Goal: Task Accomplishment & Management: Use online tool/utility

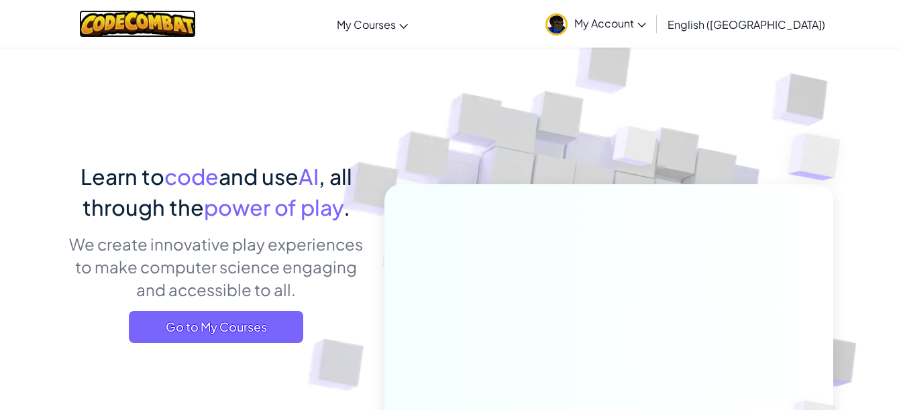
click at [156, 24] on img at bounding box center [137, 24] width 117 height 28
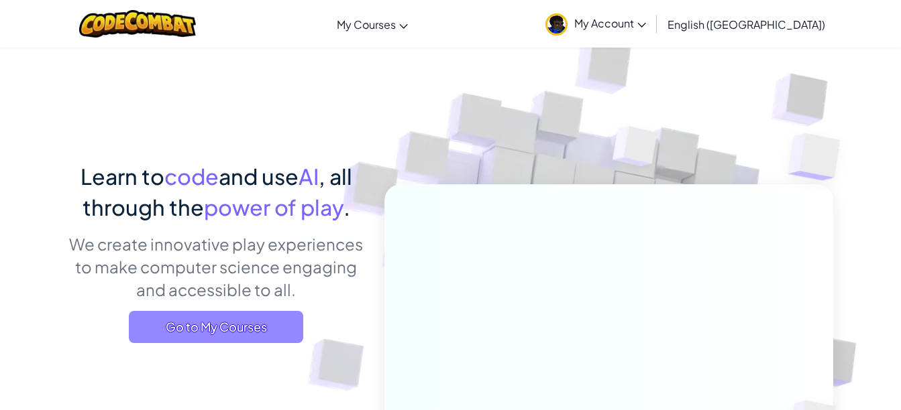
click at [188, 323] on span "Go to My Courses" at bounding box center [216, 327] width 174 height 32
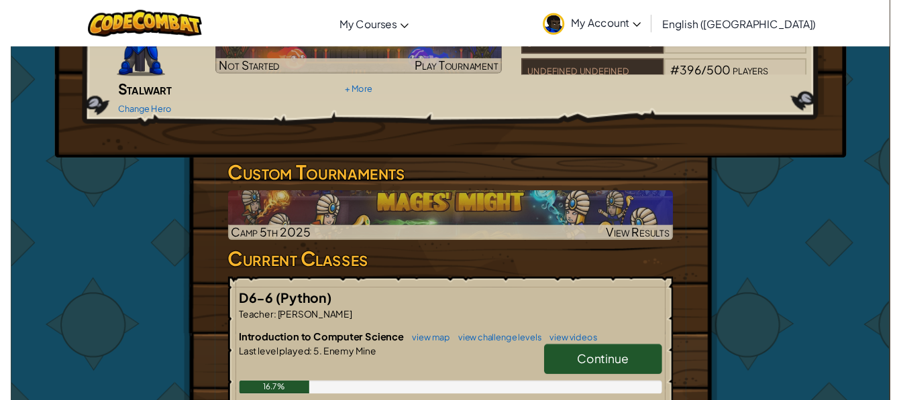
scroll to position [161, 0]
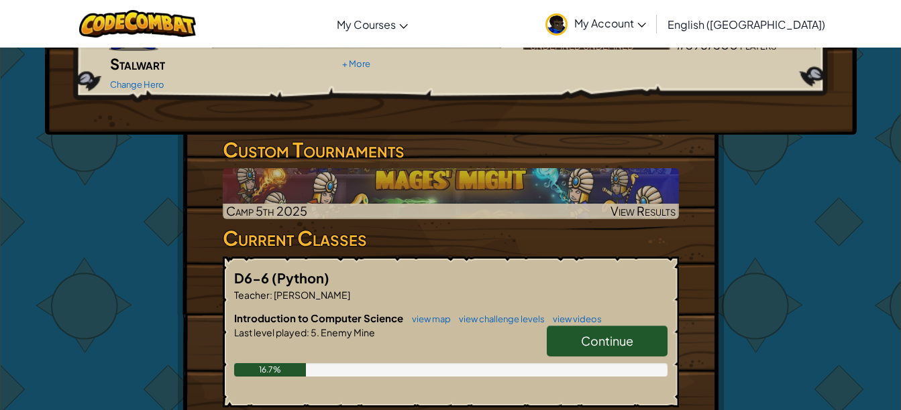
click at [726, 278] on div "Hero : [PERSON_NAME] Change Hero Player : jarield d CS1 Level 5: Enemy Mine Lev…" at bounding box center [450, 245] width 785 height 716
click at [494, 288] on p "Teacher : [PERSON_NAME]" at bounding box center [450, 294] width 433 height 13
click at [124, 79] on link "Change Hero" at bounding box center [137, 84] width 54 height 11
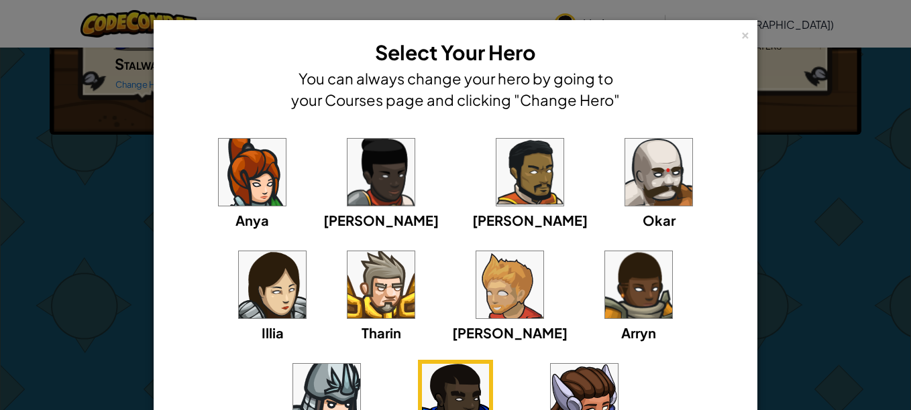
click at [476, 289] on img at bounding box center [509, 285] width 67 height 67
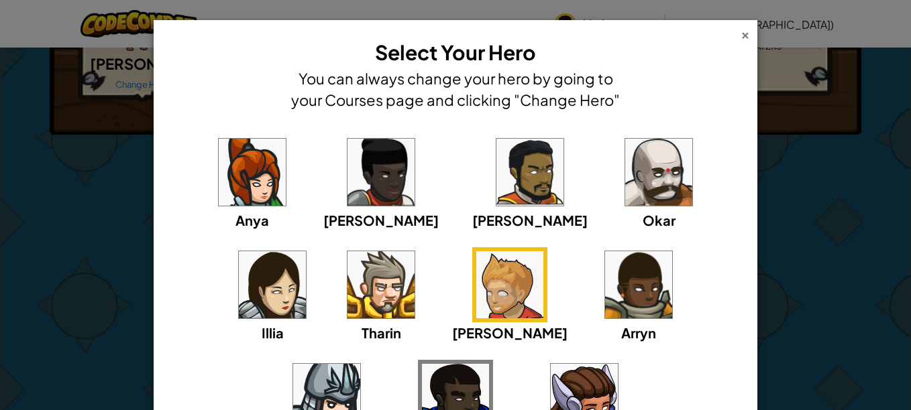
click at [741, 32] on div "×" at bounding box center [745, 33] width 9 height 14
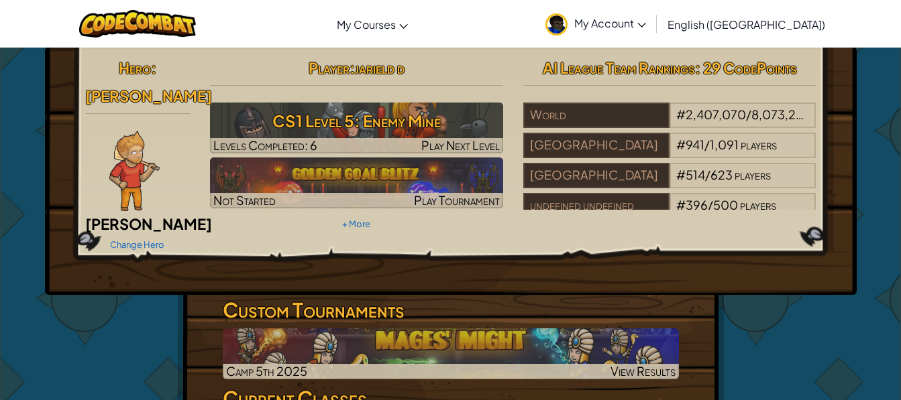
scroll to position [1, 0]
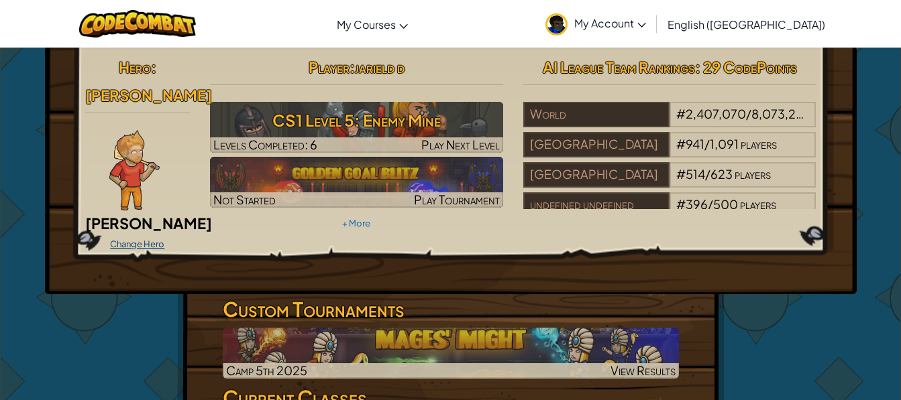
click at [122, 239] on link "Change Hero" at bounding box center [137, 244] width 54 height 11
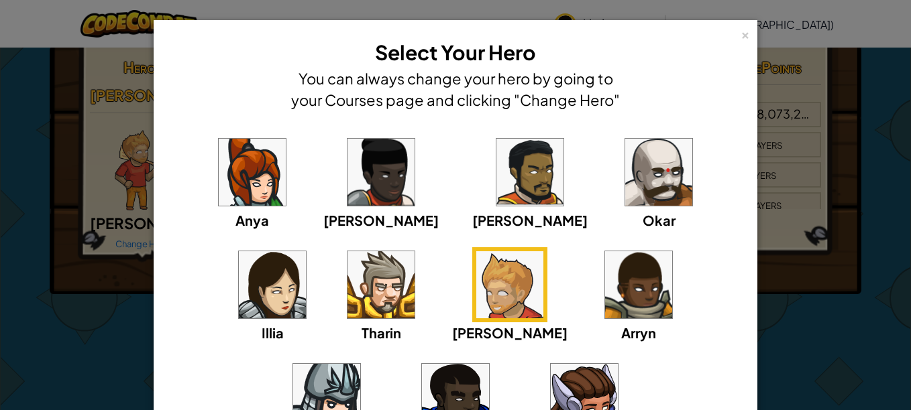
click at [223, 169] on img at bounding box center [252, 172] width 67 height 67
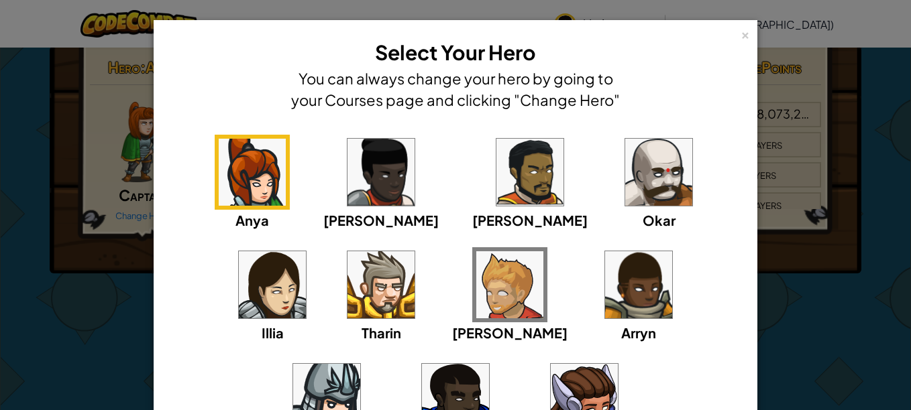
click at [347, 264] on img at bounding box center [380, 285] width 67 height 67
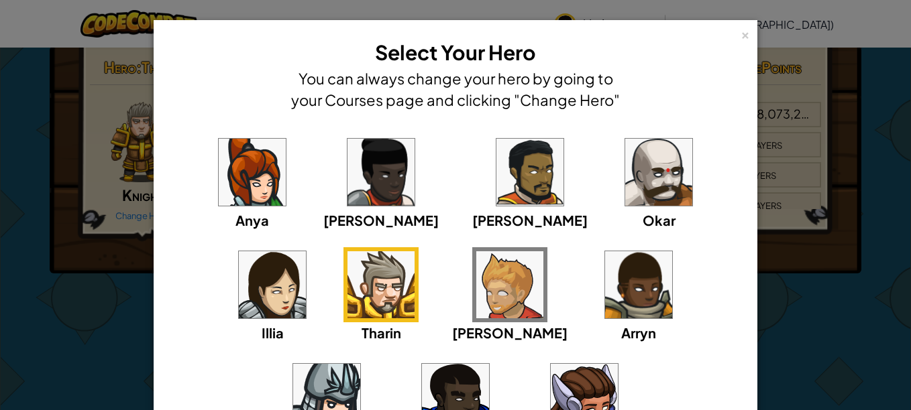
click at [347, 188] on img at bounding box center [380, 172] width 67 height 67
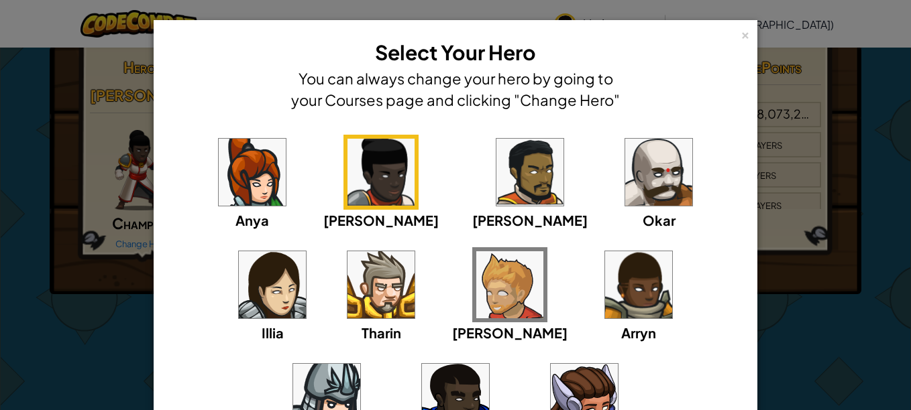
click at [476, 259] on img at bounding box center [509, 285] width 67 height 67
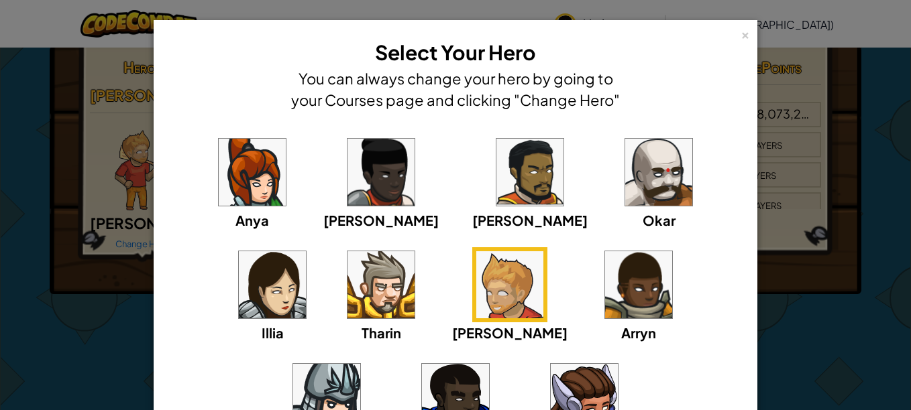
click at [496, 173] on img at bounding box center [529, 172] width 67 height 67
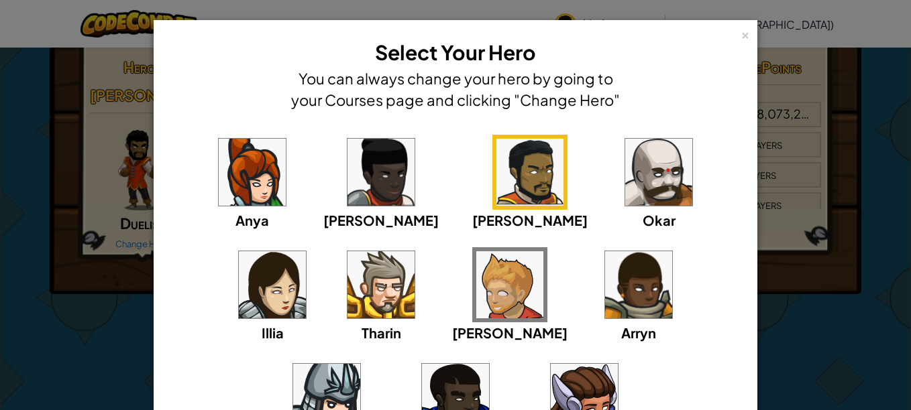
click at [605, 265] on img at bounding box center [638, 285] width 67 height 67
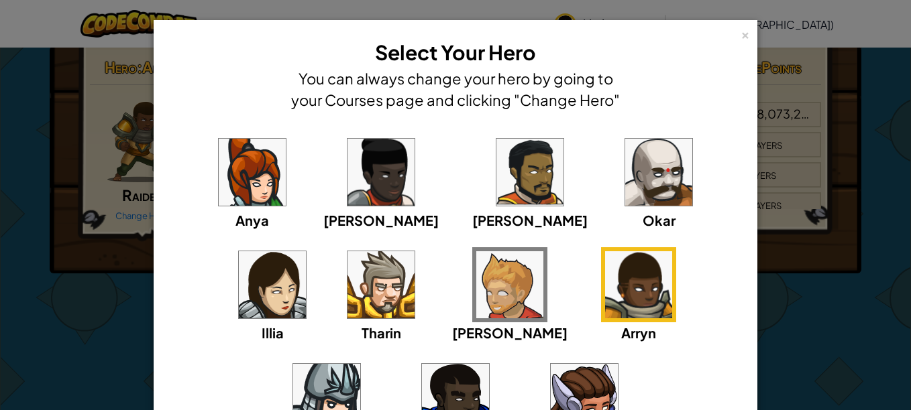
click at [551, 385] on img at bounding box center [584, 397] width 67 height 67
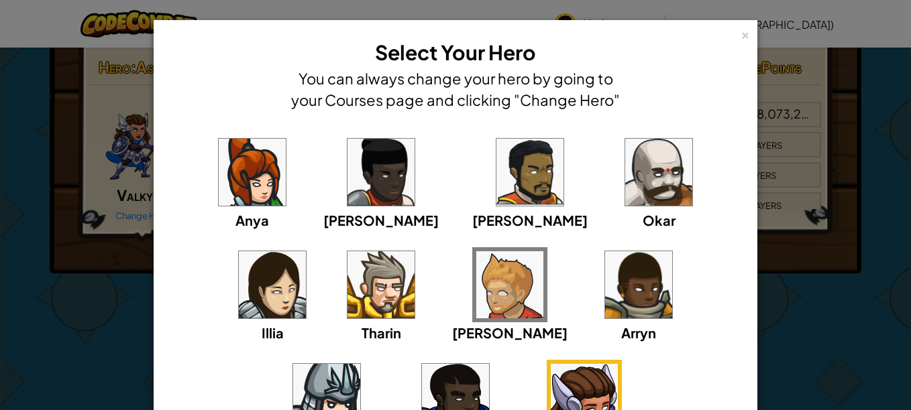
click at [625, 186] on img at bounding box center [658, 172] width 67 height 67
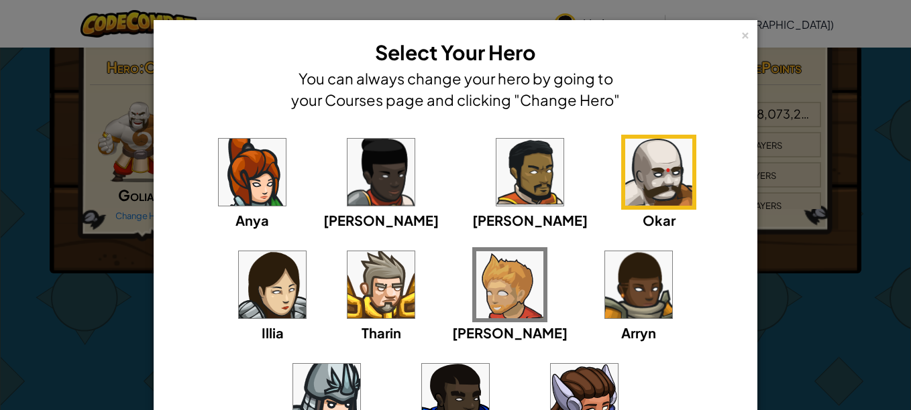
click at [360, 364] on img at bounding box center [326, 397] width 67 height 67
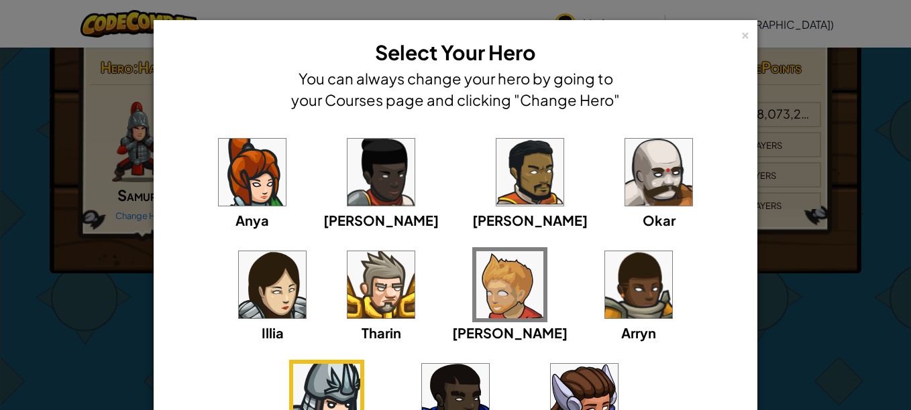
click at [306, 252] on img at bounding box center [272, 285] width 67 height 67
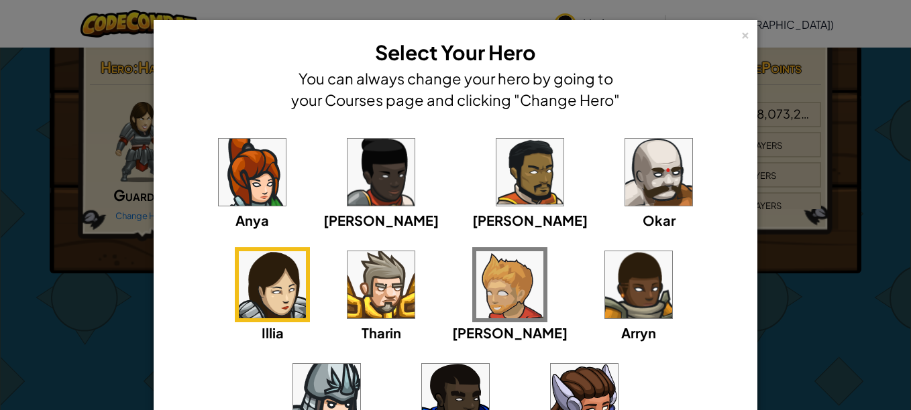
click at [489, 364] on img at bounding box center [455, 397] width 67 height 67
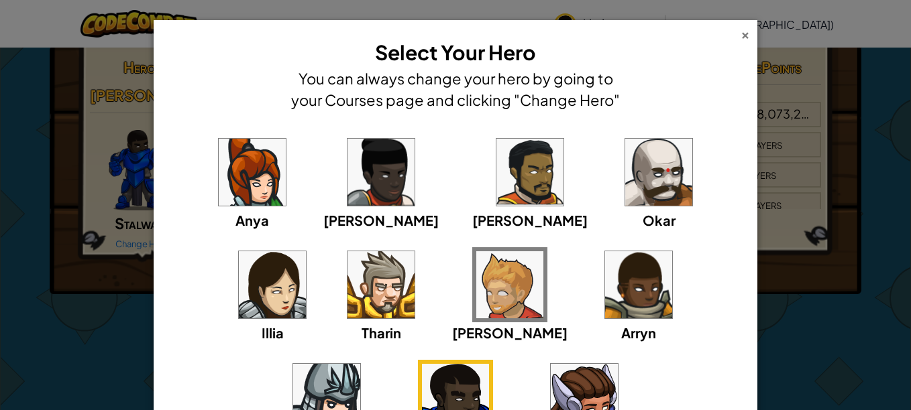
click at [741, 32] on div "×" at bounding box center [745, 33] width 9 height 14
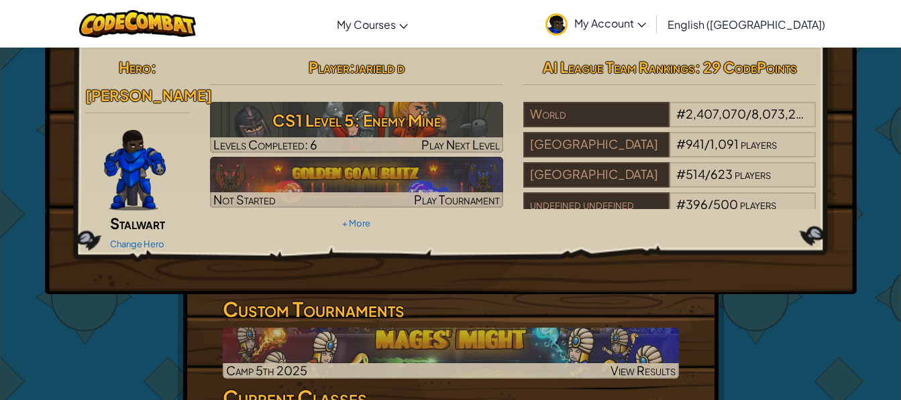
click at [177, 140] on div at bounding box center [135, 170] width 100 height 80
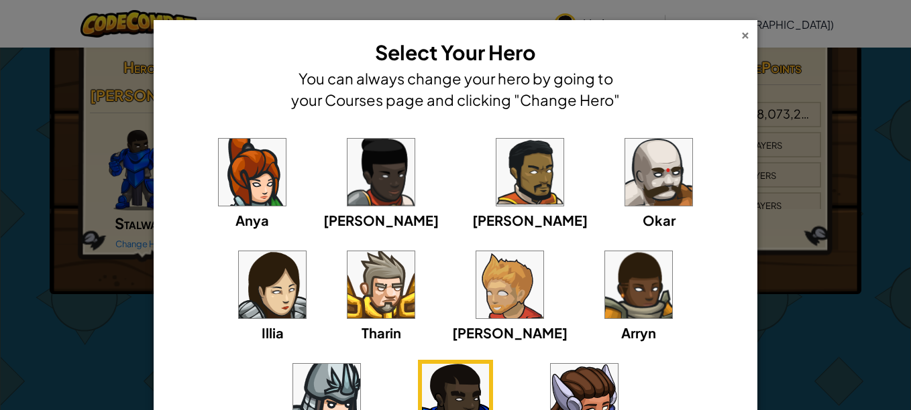
click at [743, 37] on div "×" at bounding box center [745, 33] width 9 height 14
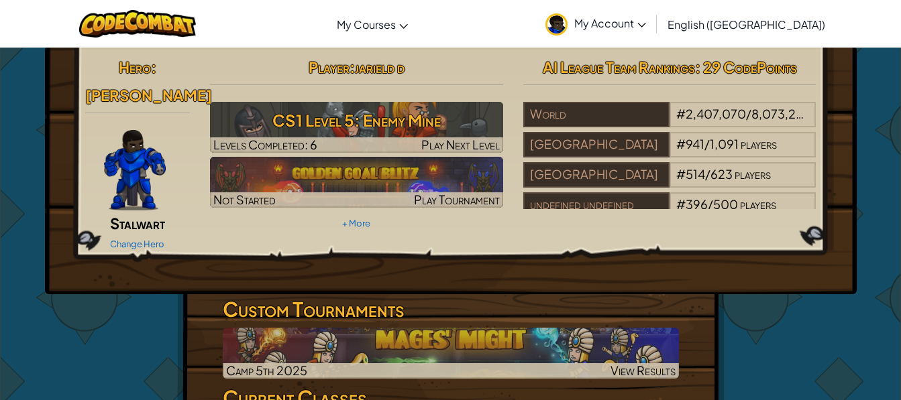
click at [380, 219] on div "Player : jarield d CS1 Level 5: Enemy Mine Levels Completed: 6 Play Next Level …" at bounding box center [356, 143] width 313 height 180
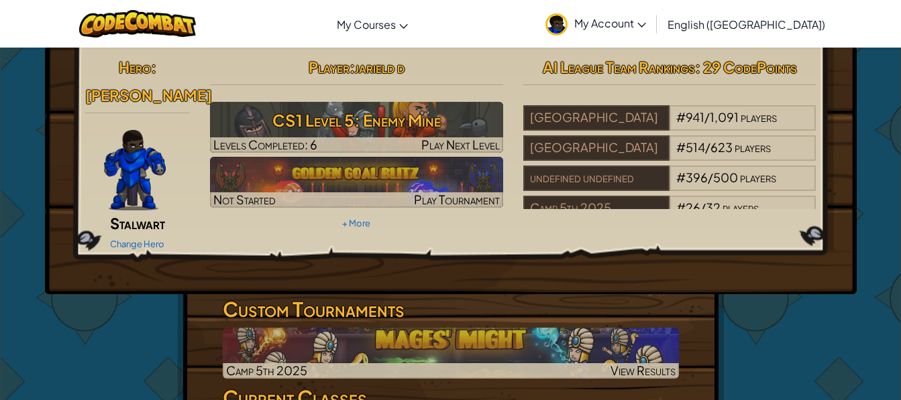
scroll to position [54, 0]
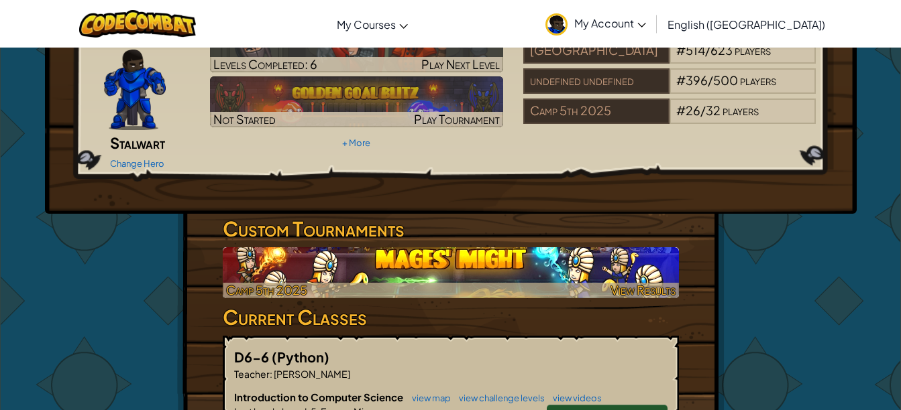
click at [429, 278] on div "Hero : [PERSON_NAME] Change Hero Player : jarield d CS1 Level 5: Enemy Mine Lev…" at bounding box center [450, 324] width 547 height 716
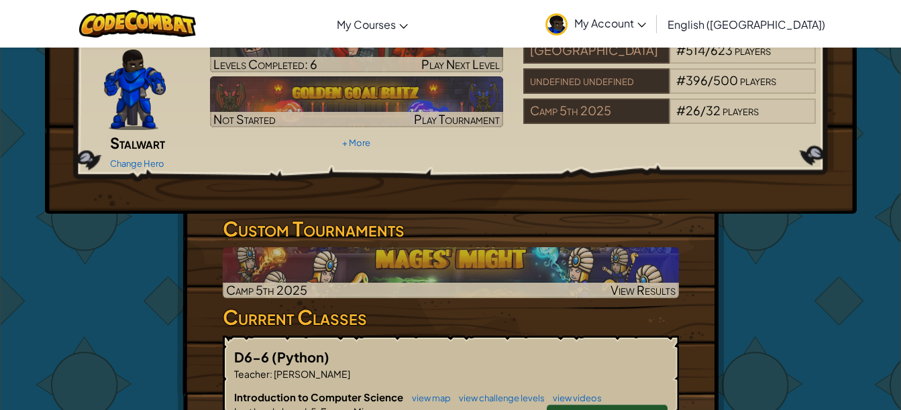
click at [429, 278] on div "Hero : [PERSON_NAME] Change Hero Player : jarield d CS1 Level 5: Enemy Mine Lev…" at bounding box center [450, 324] width 547 height 716
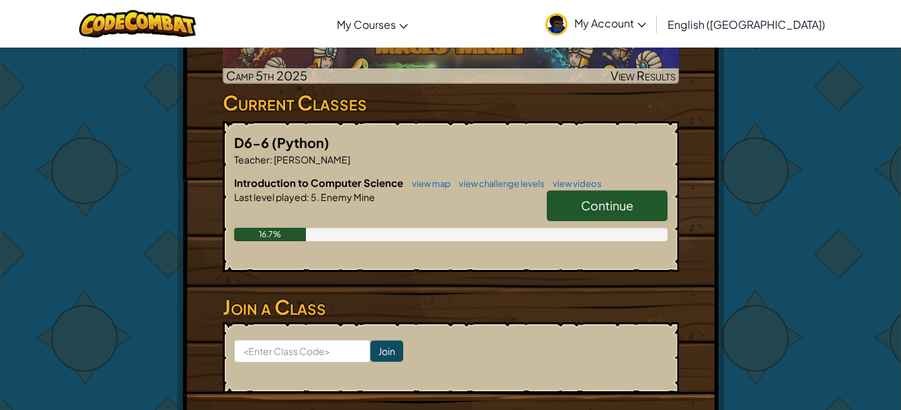
scroll to position [350, 0]
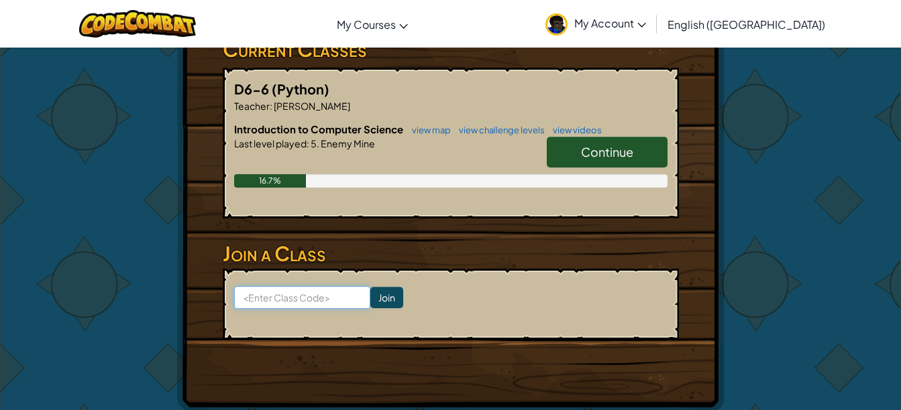
click at [292, 286] on input at bounding box center [302, 297] width 136 height 23
click at [282, 286] on input "iphone 16 pro max" at bounding box center [302, 297] width 136 height 23
click at [285, 286] on input "iPhone 30 pro max" at bounding box center [302, 297] width 136 height 23
click at [325, 286] on input "iPhone 32 pro max" at bounding box center [302, 297] width 136 height 23
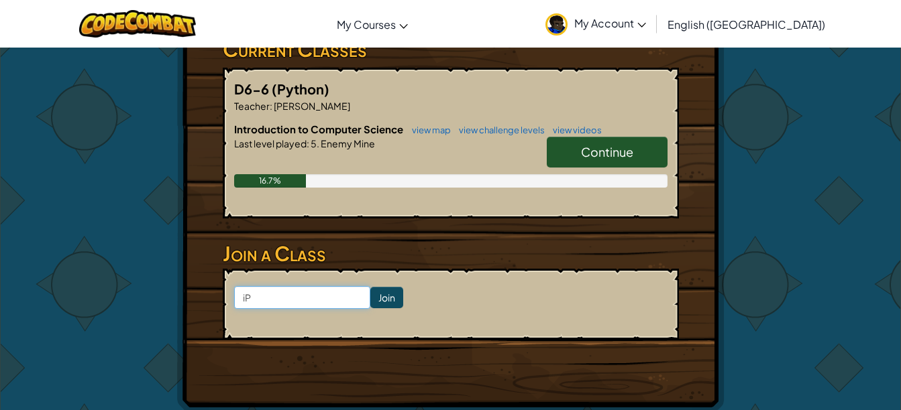
type input "i"
click at [588, 137] on link "Continue" at bounding box center [607, 152] width 121 height 31
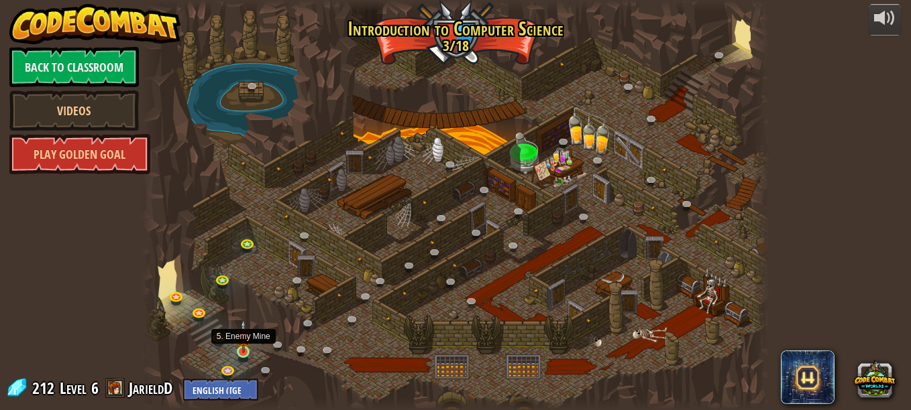
click at [243, 352] on img at bounding box center [243, 337] width 15 height 34
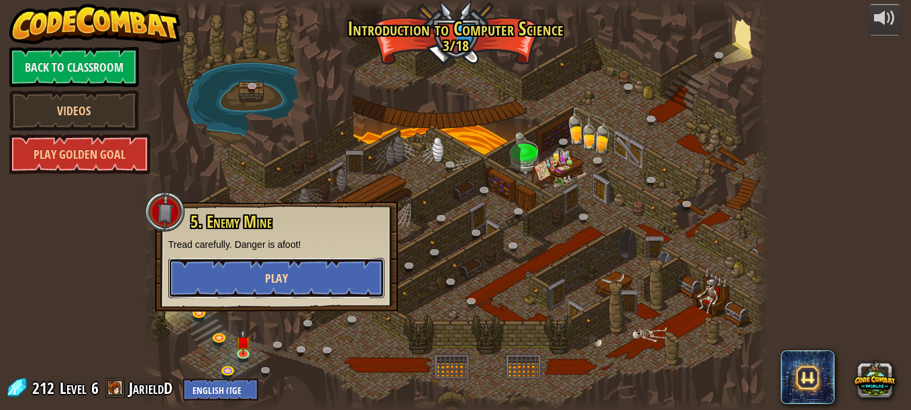
click at [259, 262] on button "Play" at bounding box center [276, 278] width 216 height 40
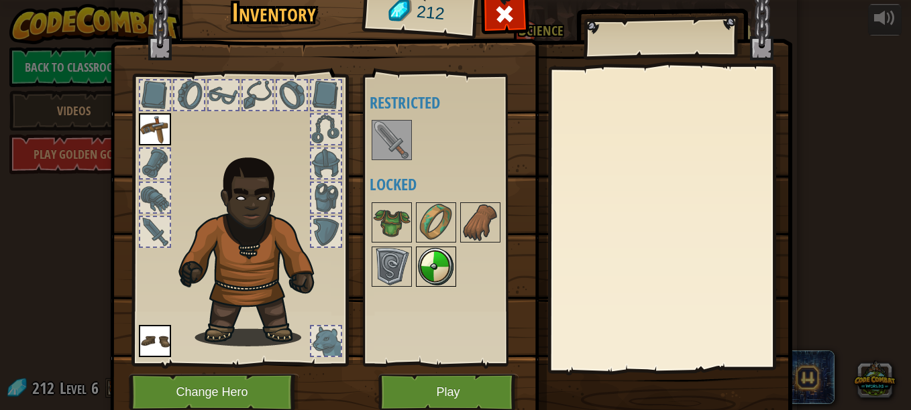
click at [431, 269] on img at bounding box center [436, 267] width 38 height 38
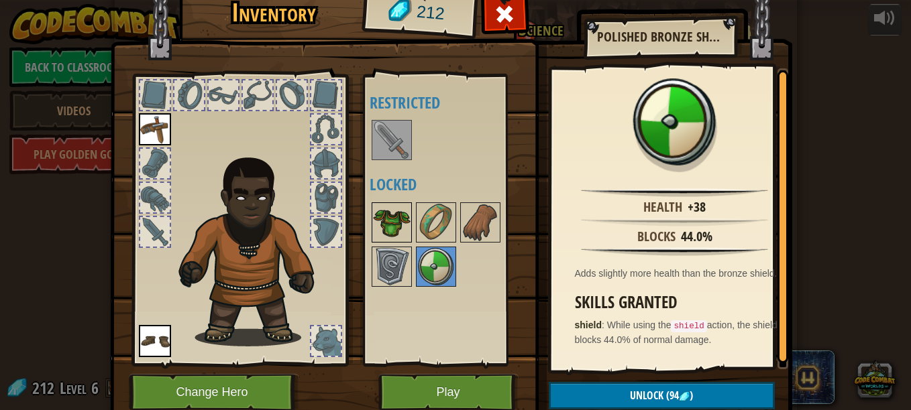
click at [385, 221] on img at bounding box center [392, 223] width 38 height 38
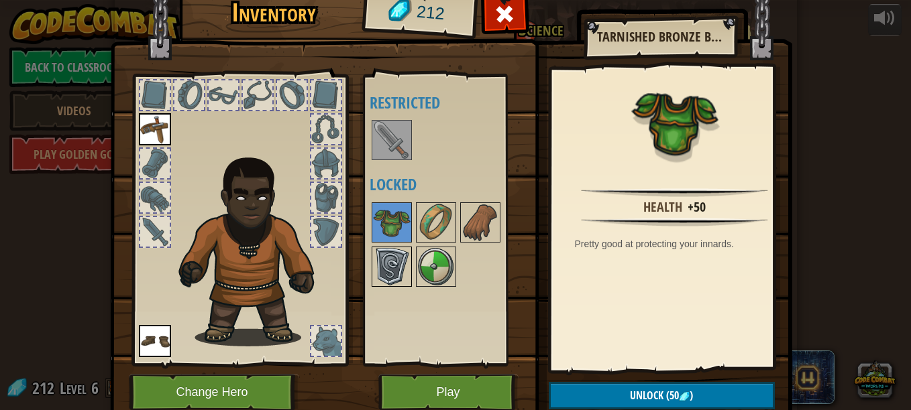
click at [380, 262] on img at bounding box center [392, 267] width 38 height 38
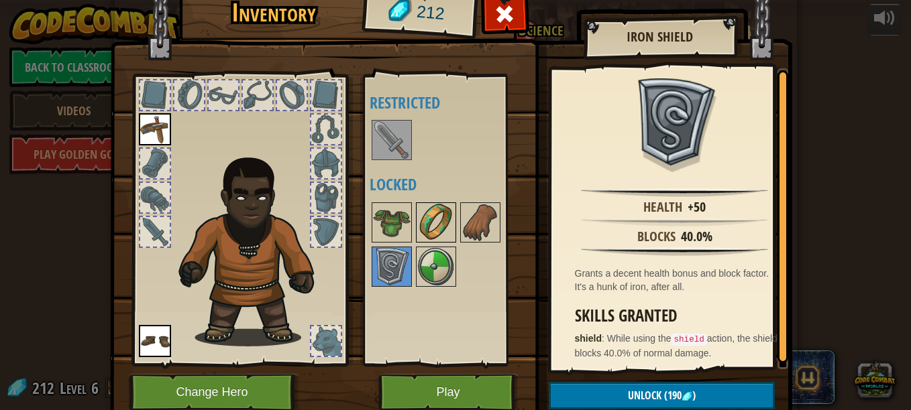
click at [423, 213] on img at bounding box center [436, 223] width 38 height 38
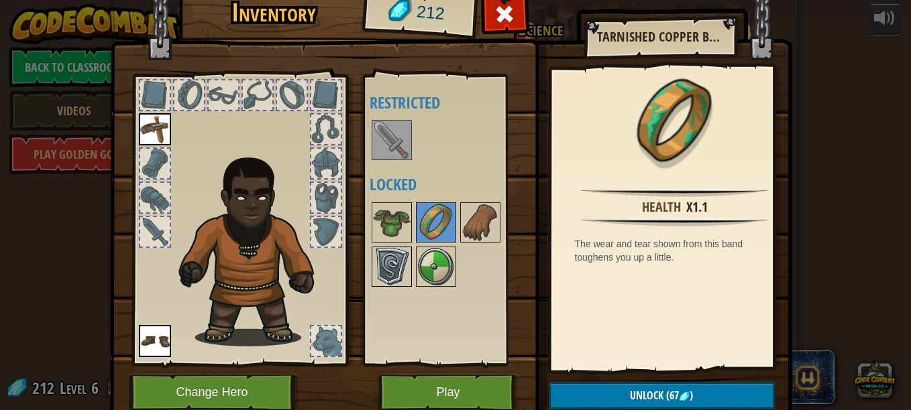
click at [372, 282] on div at bounding box center [392, 267] width 40 height 40
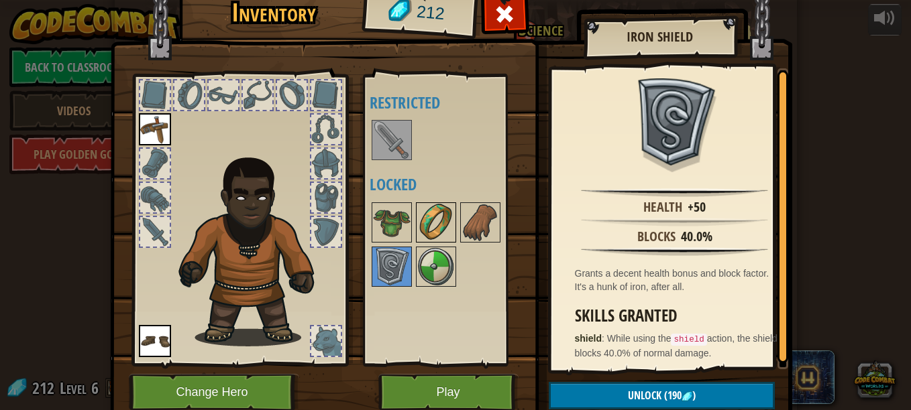
drag, startPoint x: 465, startPoint y: 219, endPoint x: 447, endPoint y: 217, distance: 18.3
drag, startPoint x: 447, startPoint y: 217, endPoint x: 468, endPoint y: 227, distance: 24.0
click at [468, 227] on img at bounding box center [480, 223] width 38 height 38
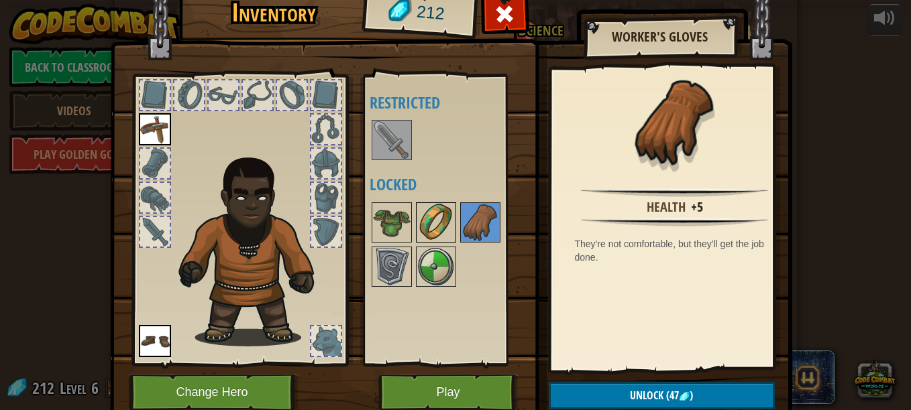
click at [428, 229] on img at bounding box center [436, 223] width 38 height 38
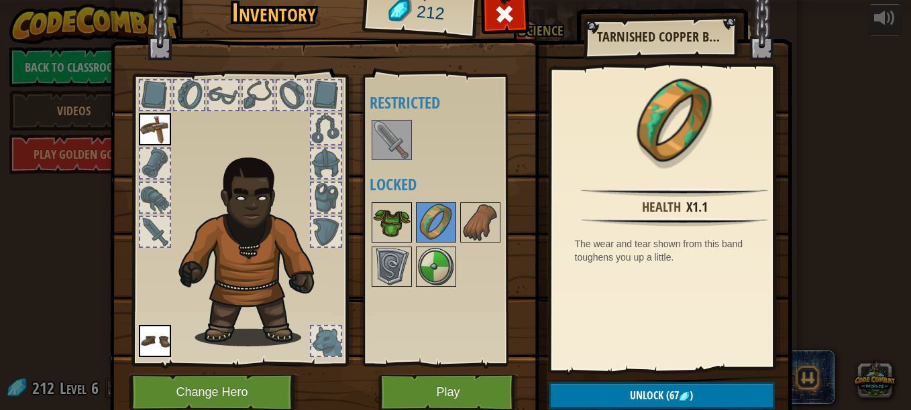
click at [390, 219] on img at bounding box center [392, 223] width 38 height 38
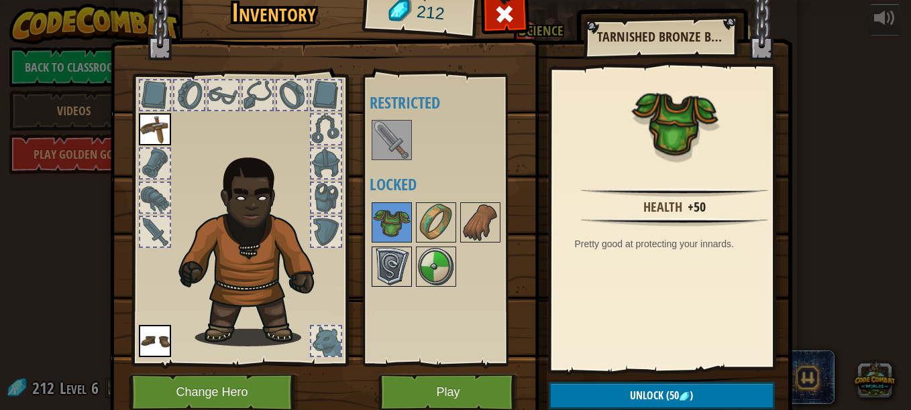
click at [390, 254] on img at bounding box center [392, 267] width 38 height 38
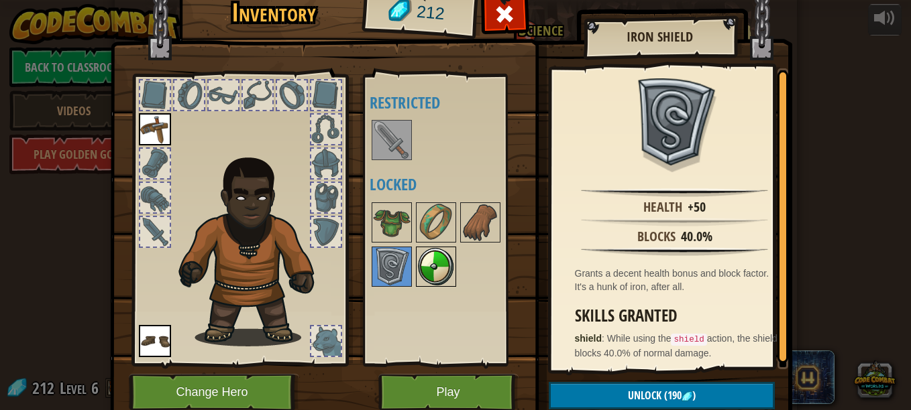
click at [443, 272] on img at bounding box center [436, 267] width 38 height 38
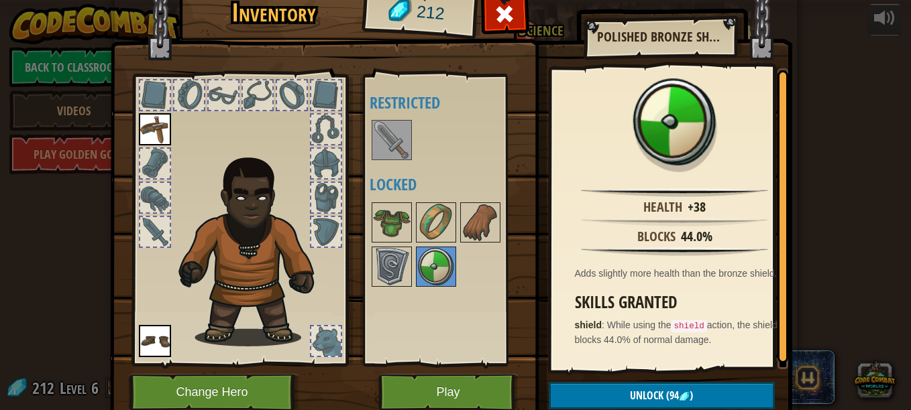
click at [317, 233] on div at bounding box center [326, 232] width 30 height 30
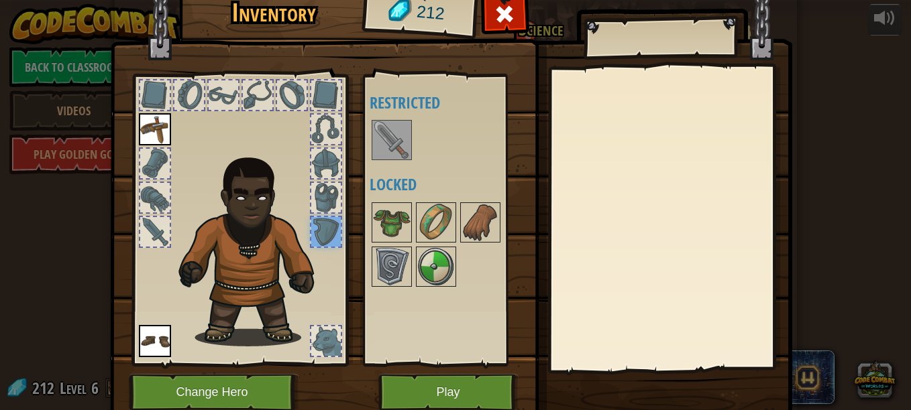
click at [315, 341] on div at bounding box center [326, 342] width 30 height 30
click at [324, 170] on div at bounding box center [326, 164] width 30 height 30
click at [327, 200] on div at bounding box center [326, 198] width 30 height 30
click at [328, 170] on div at bounding box center [326, 164] width 30 height 30
click at [319, 142] on div at bounding box center [326, 130] width 30 height 30
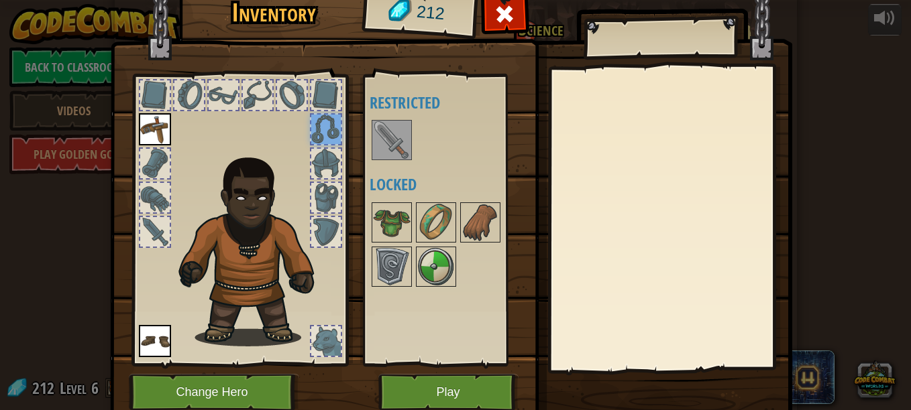
click at [144, 131] on img at bounding box center [155, 129] width 32 height 32
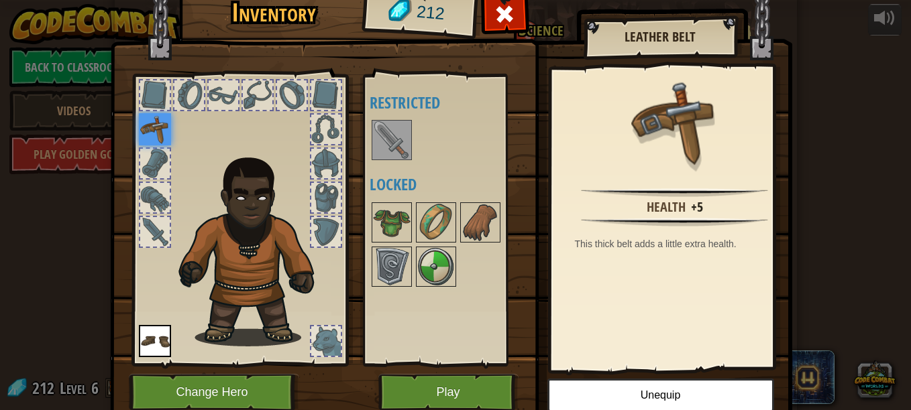
click at [148, 154] on div at bounding box center [155, 164] width 30 height 30
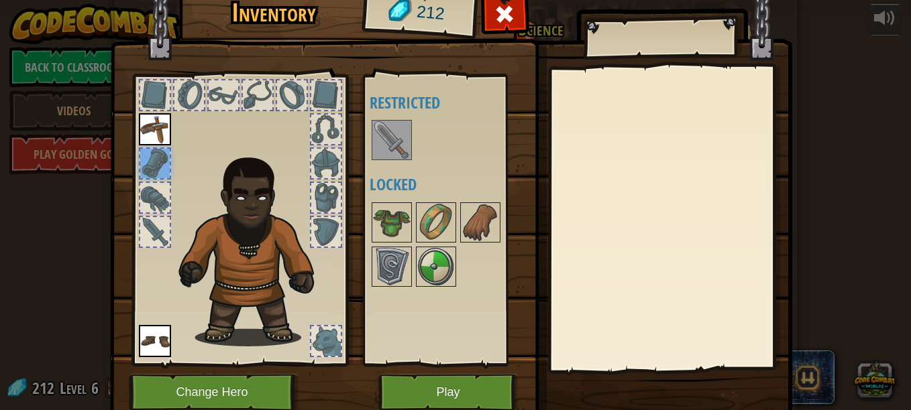
click at [157, 197] on div at bounding box center [155, 198] width 30 height 30
click at [156, 223] on div at bounding box center [155, 232] width 30 height 30
click at [401, 382] on button "Play" at bounding box center [448, 392] width 140 height 37
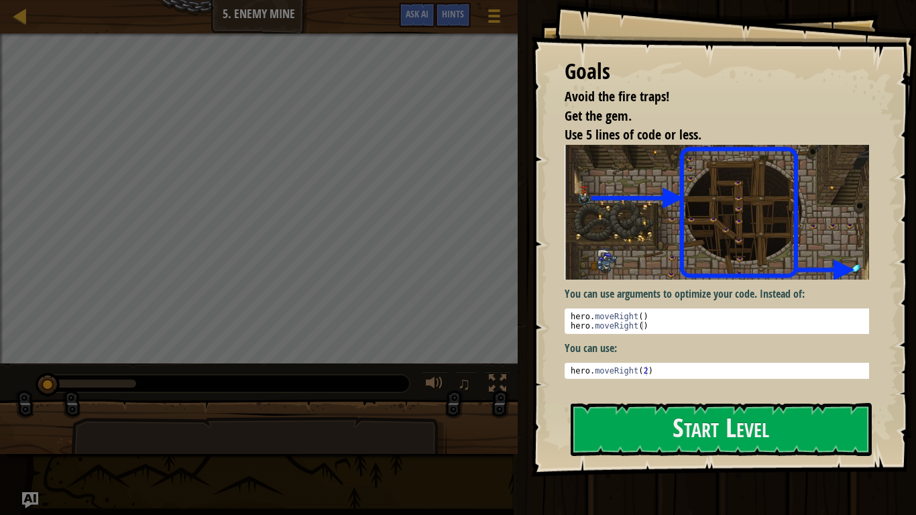
click at [696, 231] on img at bounding box center [722, 212] width 315 height 135
click at [604, 410] on button "Start Level" at bounding box center [721, 429] width 301 height 53
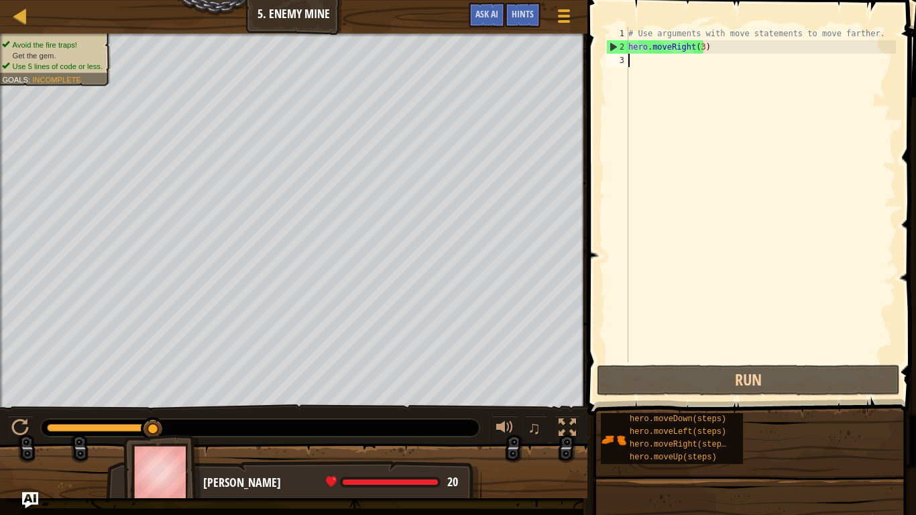
type textarea "h"
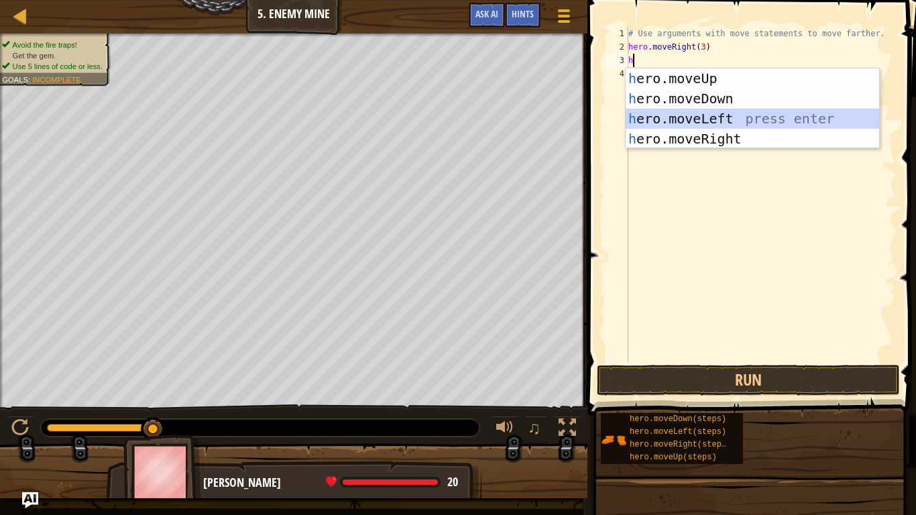
click at [711, 113] on div "h ero.moveUp press enter h ero.moveDown press enter h ero.moveLeft press enter …" at bounding box center [753, 128] width 254 height 121
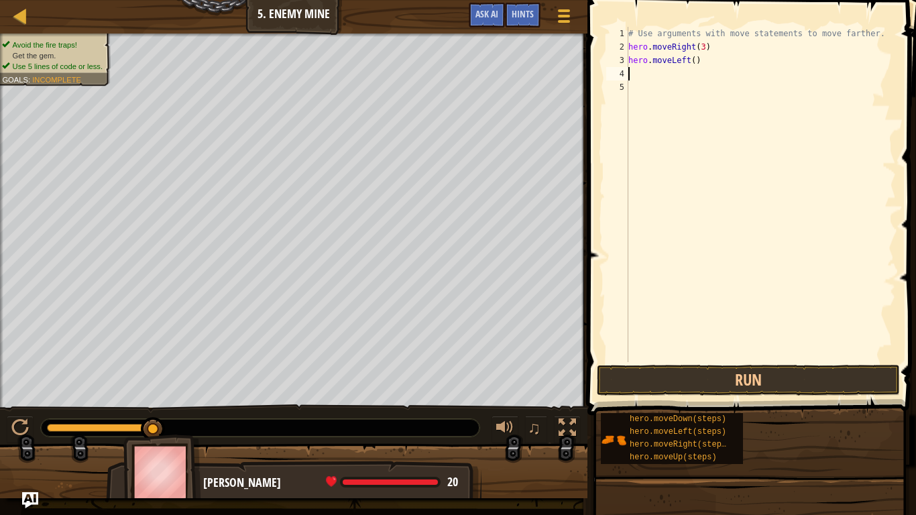
click at [694, 60] on div "# Use arguments with move statements to move farther. hero . moveRight ( 3 ) he…" at bounding box center [761, 208] width 270 height 362
click at [692, 62] on div "# Use arguments with move statements to move farther. hero . moveRight ( 3 ) he…" at bounding box center [761, 208] width 270 height 362
click at [761, 390] on button "Run" at bounding box center [748, 380] width 303 height 31
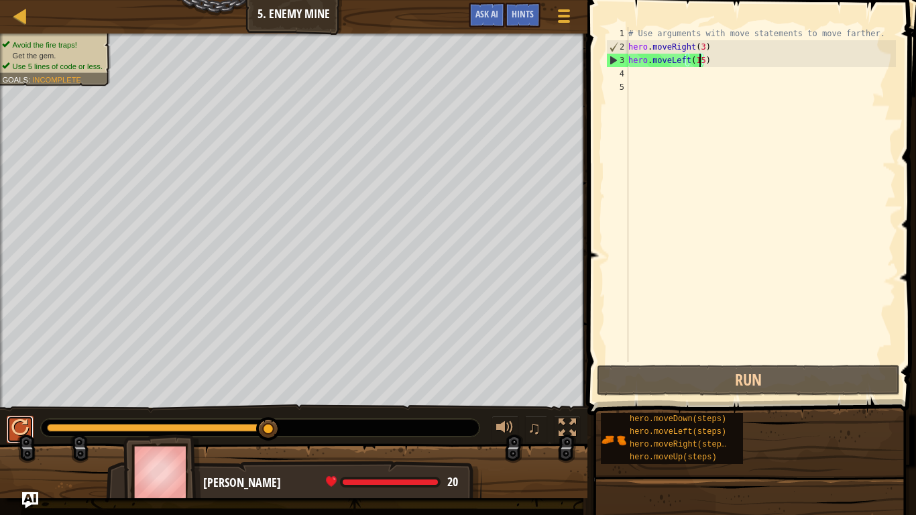
click at [19, 410] on div at bounding box center [19, 427] width 17 height 17
drag, startPoint x: 251, startPoint y: 427, endPoint x: 468, endPoint y: 433, distance: 217.4
click at [468, 410] on div at bounding box center [260, 427] width 439 height 17
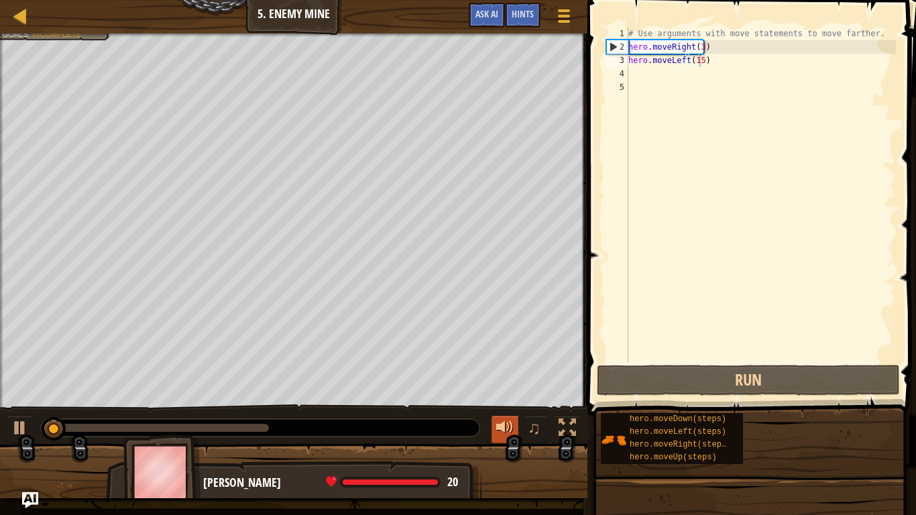
click at [504, 410] on div at bounding box center [504, 427] width 17 height 17
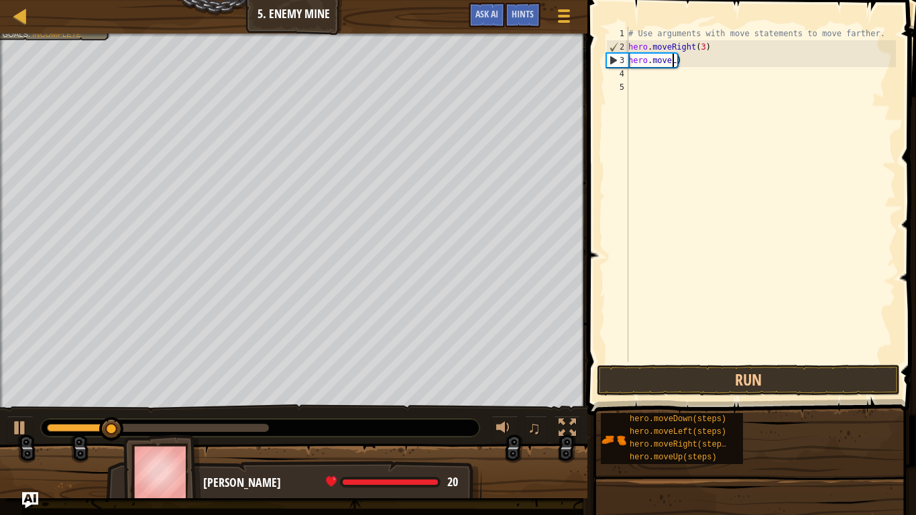
scroll to position [6, 1]
type textarea ")"
click at [668, 364] on span at bounding box center [753, 188] width 339 height 455
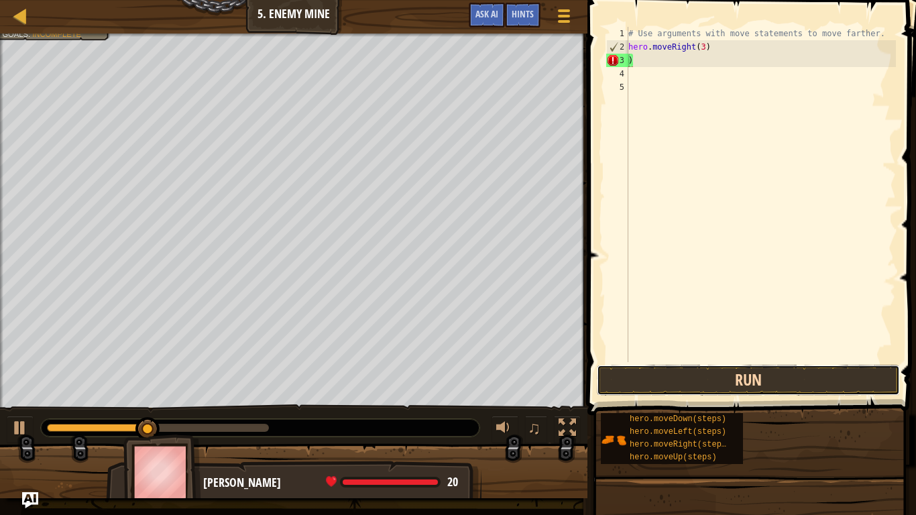
click at [666, 371] on button "Run" at bounding box center [748, 380] width 303 height 31
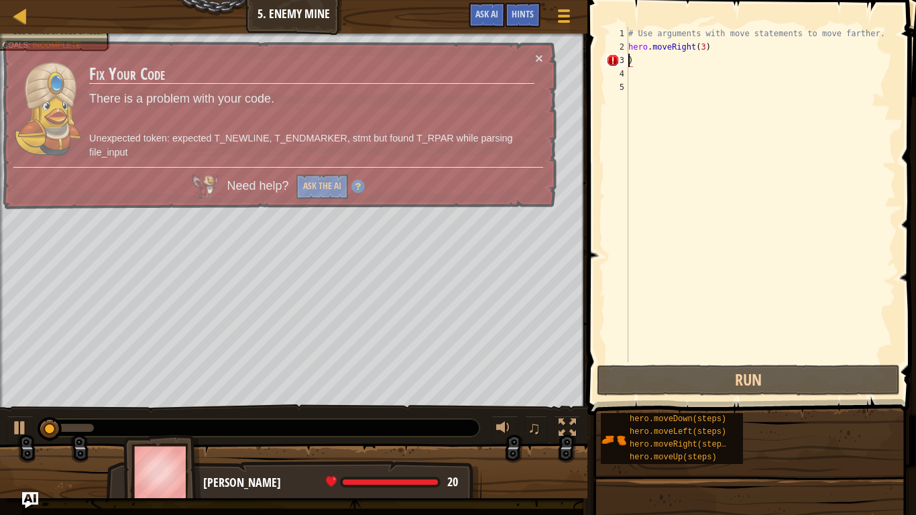
click at [665, 74] on div "# Use arguments with move statements to move farther. hero . moveRight ( 3 ) )" at bounding box center [761, 208] width 270 height 362
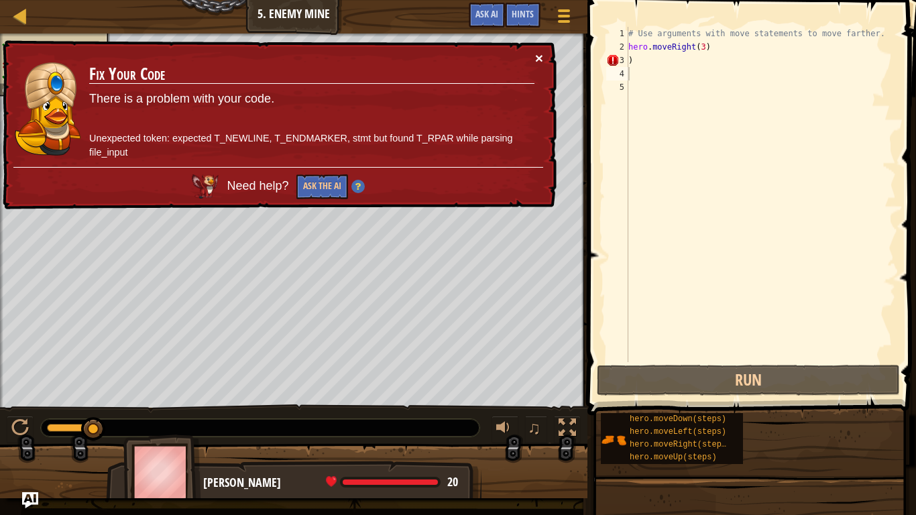
click at [537, 54] on button "×" at bounding box center [539, 58] width 8 height 14
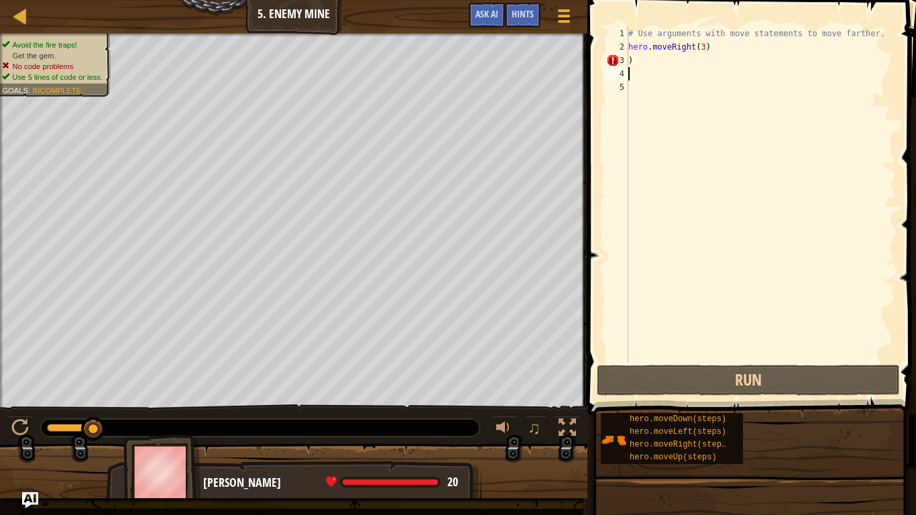
click at [698, 66] on div "# Use arguments with move statements to move farther. hero . moveRight ( 3 ) )" at bounding box center [761, 208] width 270 height 362
type textarea ")"
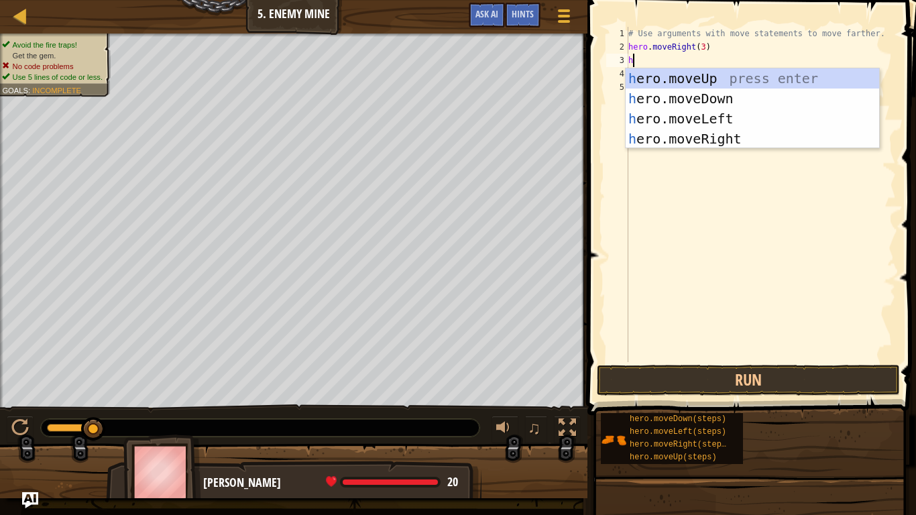
type textarea "h"
click at [686, 77] on div "h ero.moveUp press enter h ero.moveDown press enter h ero.moveLeft press enter …" at bounding box center [753, 128] width 254 height 121
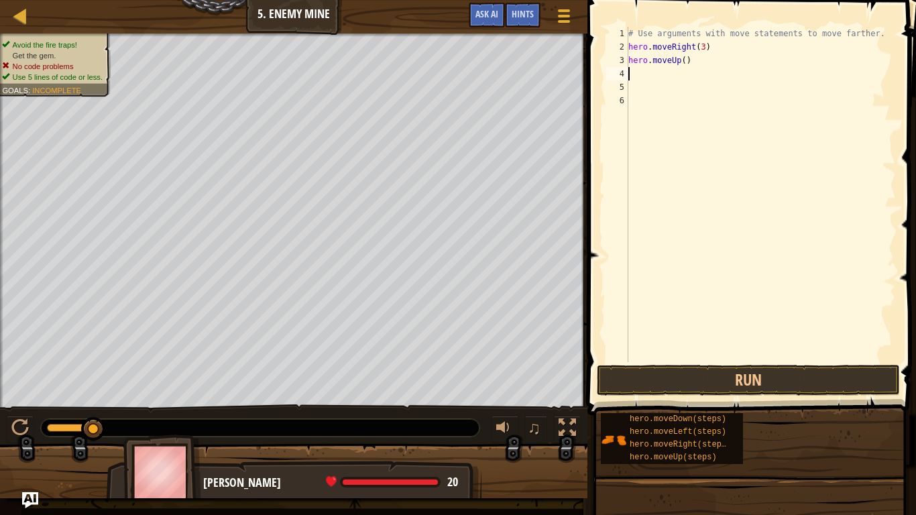
type textarea "h"
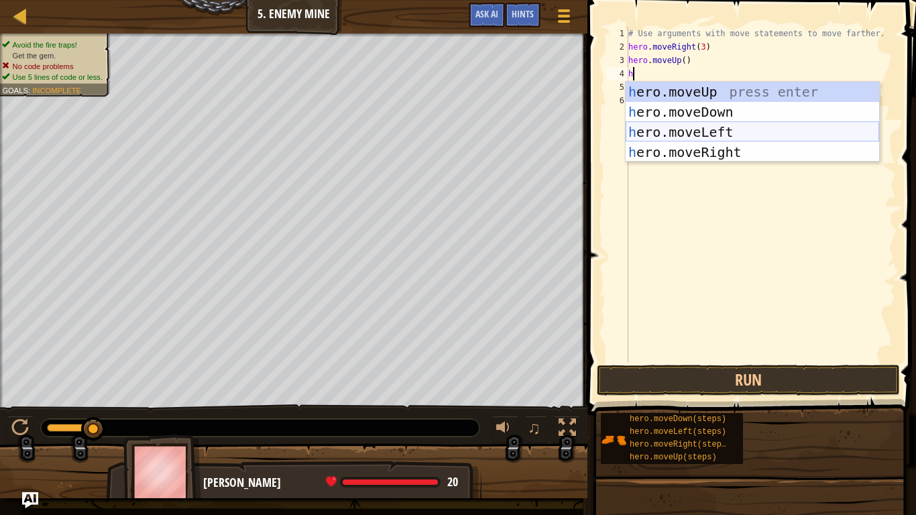
click at [693, 127] on div "h ero.moveUp press enter h ero.moveDown press enter h ero.moveLeft press enter …" at bounding box center [753, 142] width 254 height 121
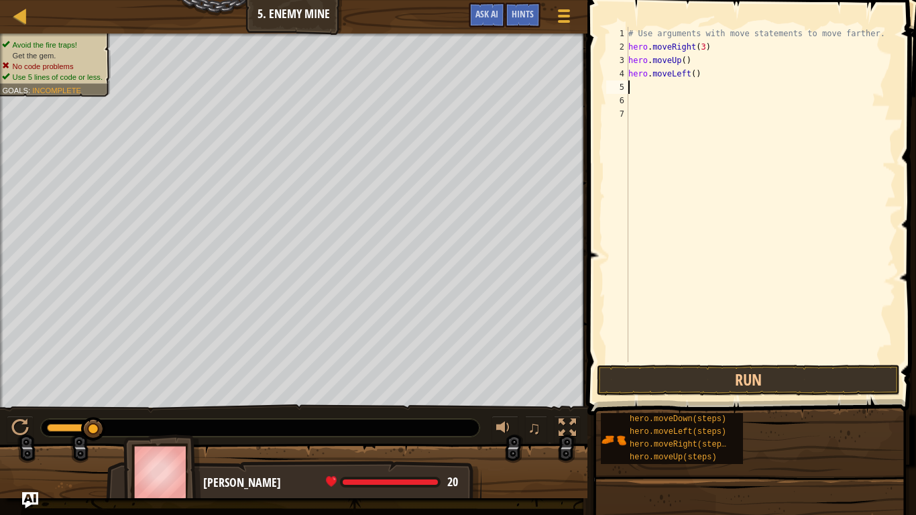
click at [684, 73] on div "# Use arguments with move statements to move farther. hero . moveRight ( 3 ) he…" at bounding box center [761, 208] width 270 height 362
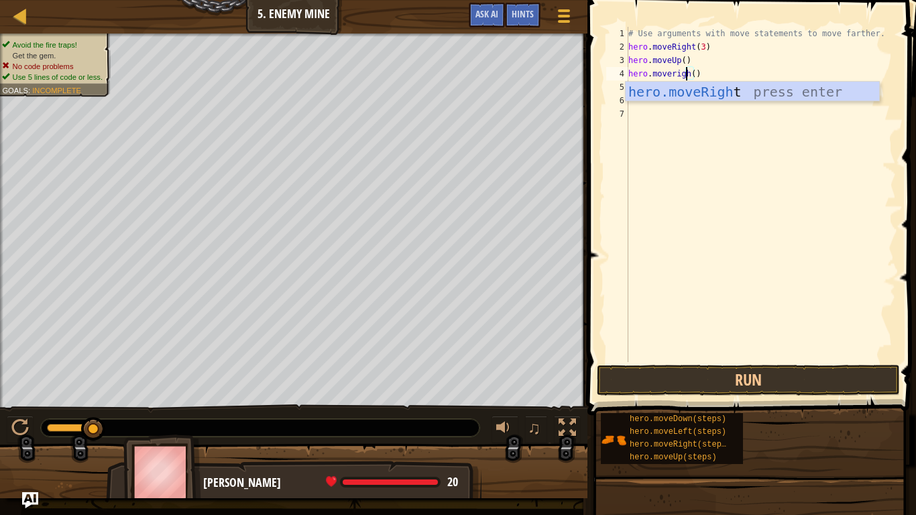
scroll to position [6, 5]
click at [712, 94] on div "hero.moveRight press enter" at bounding box center [753, 112] width 254 height 60
type textarea "hero.moveRight"
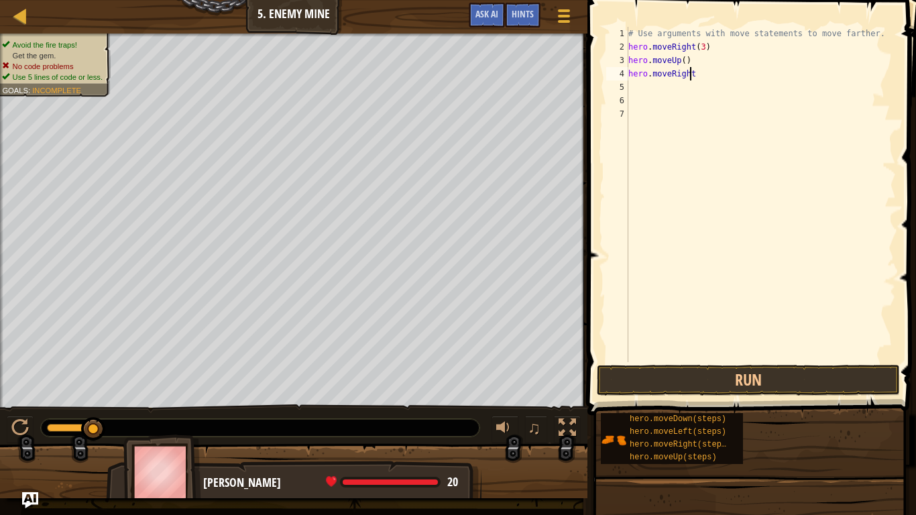
scroll to position [6, 5]
click at [631, 88] on div "# Use arguments with move statements to move farther. hero . moveRight ( 3 ) he…" at bounding box center [761, 208] width 270 height 362
click at [698, 76] on div "# Use arguments with move statements to move farther. hero . moveRight ( 3 ) he…" at bounding box center [761, 208] width 270 height 362
type textarea "h"
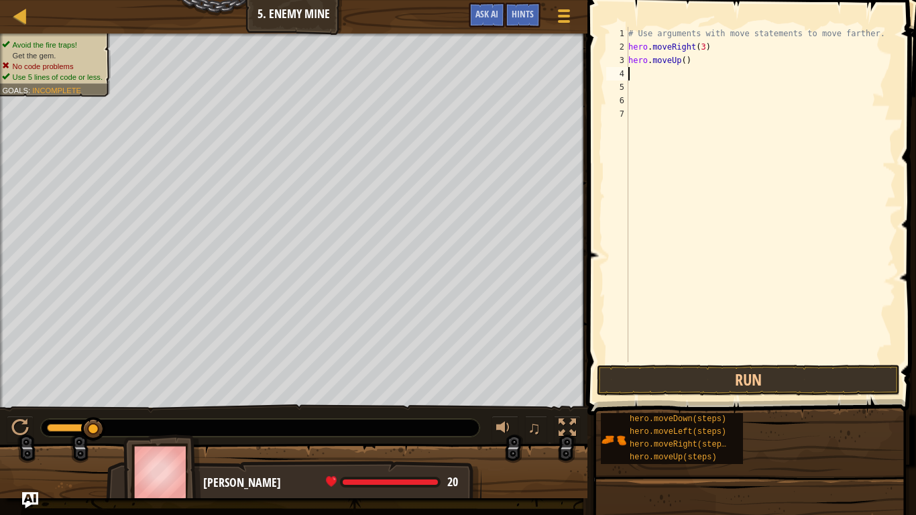
type textarea "h"
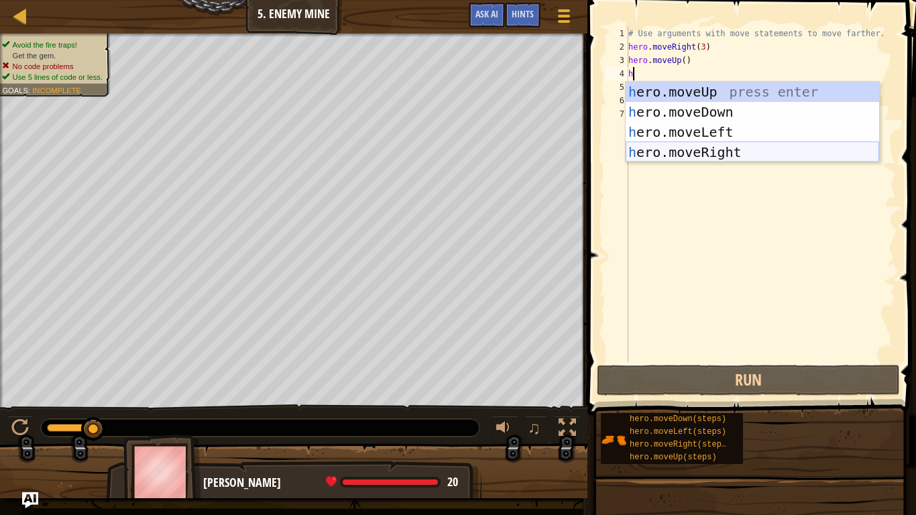
click at [688, 148] on div "h ero.moveUp press enter h ero.moveDown press enter h ero.moveLeft press enter …" at bounding box center [753, 142] width 254 height 121
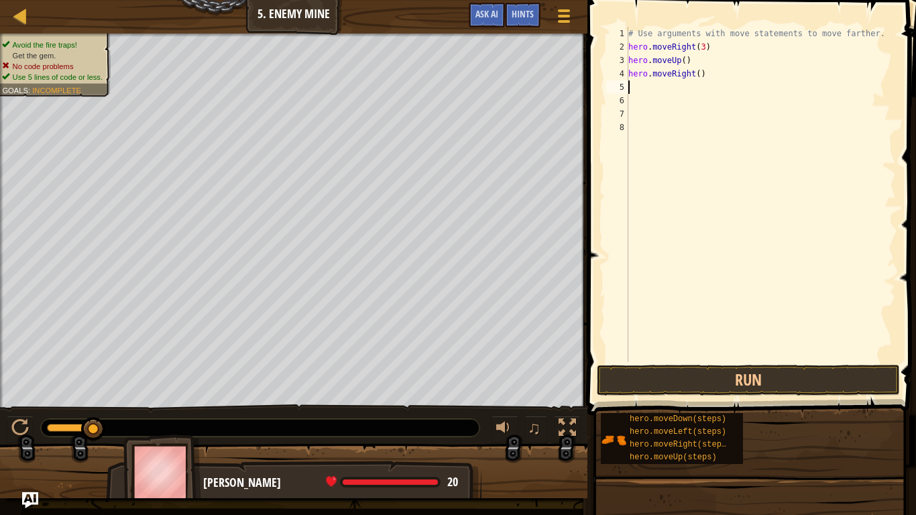
type textarea "h"
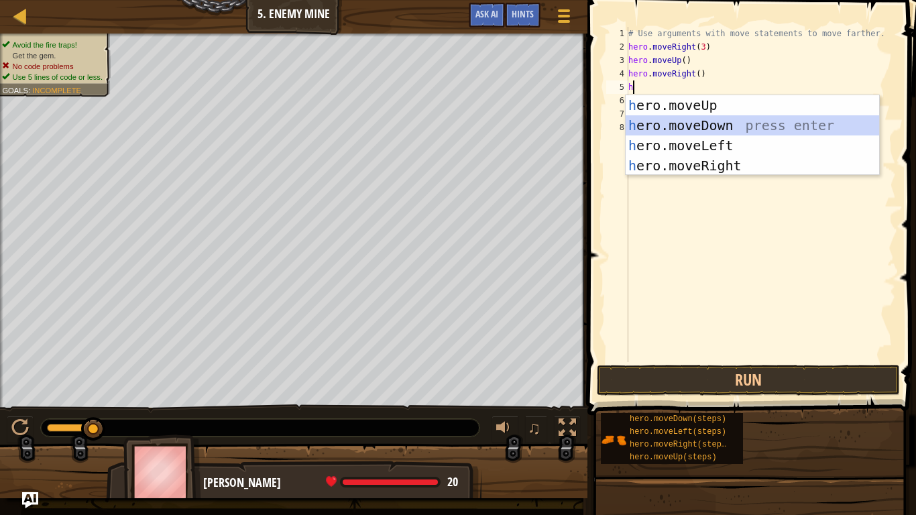
click at [694, 127] on div "h ero.moveUp press enter h ero.moveDown press enter h ero.moveLeft press enter …" at bounding box center [753, 155] width 254 height 121
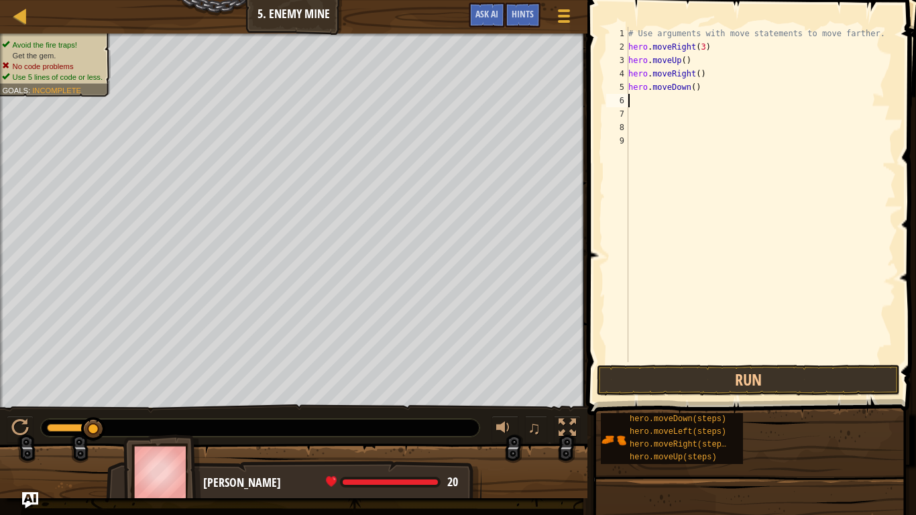
click at [690, 90] on div "# Use arguments with move statements to move farther. hero . moveRight ( 3 ) he…" at bounding box center [761, 208] width 270 height 362
type textarea "hero.moveDown(3)"
click at [647, 113] on div "# Use arguments with move statements to move farther. hero . moveRight ( 3 ) he…" at bounding box center [761, 208] width 270 height 362
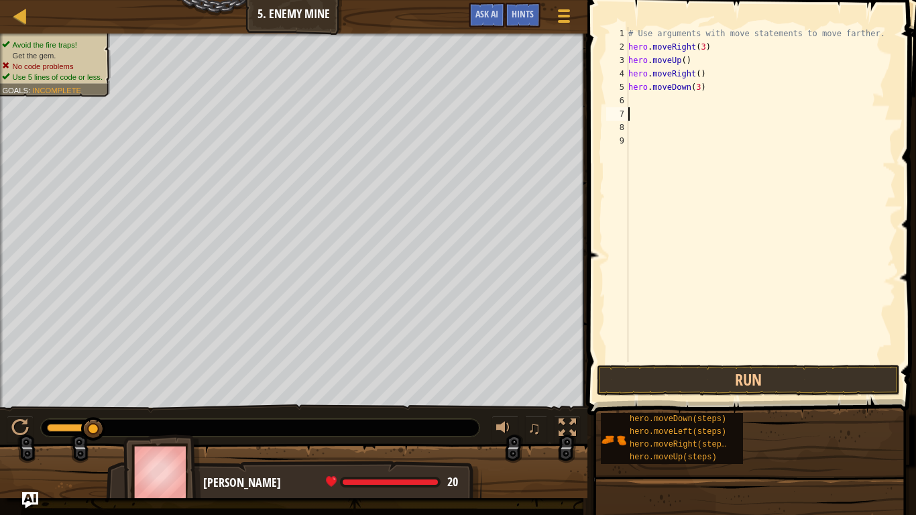
click at [632, 99] on div "# Use arguments with move statements to move farther. hero . moveRight ( 3 ) he…" at bounding box center [761, 208] width 270 height 362
type textarea "h"
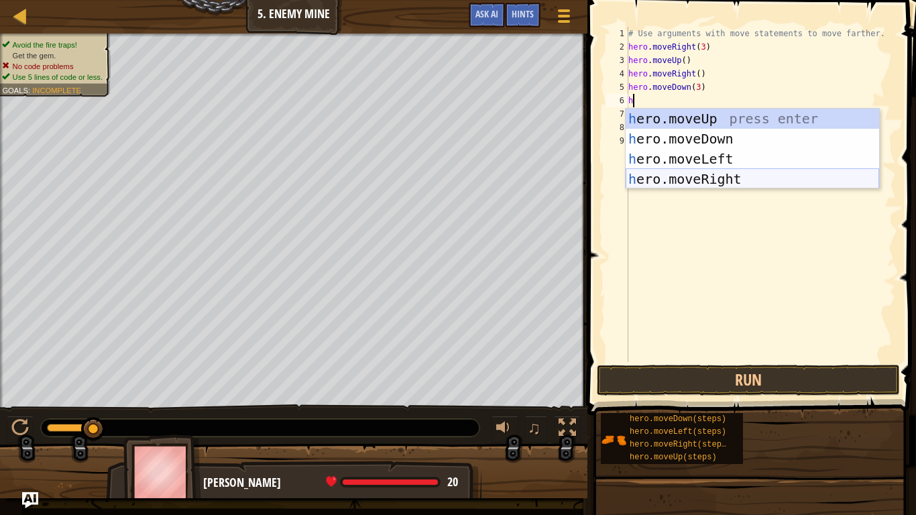
click at [675, 172] on div "h ero.moveUp press enter h ero.moveDown press enter h ero.moveLeft press enter …" at bounding box center [753, 169] width 254 height 121
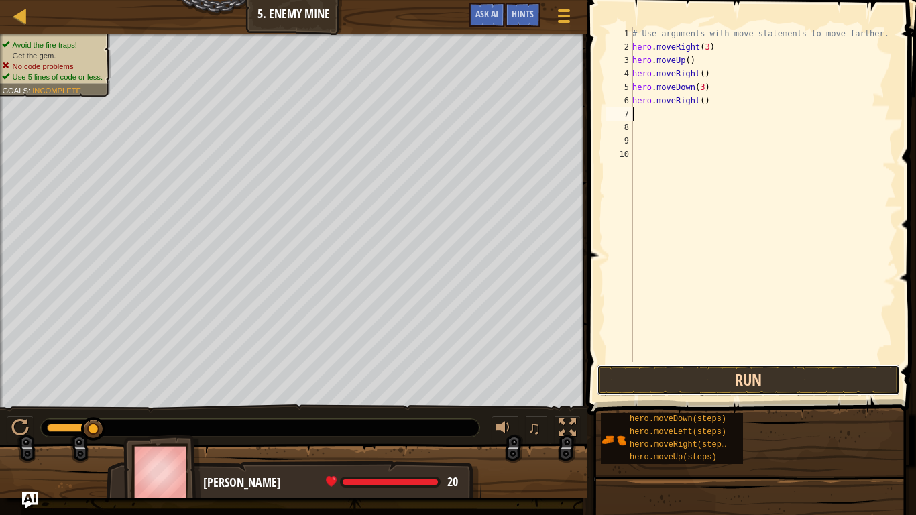
click at [717, 381] on button "Run" at bounding box center [748, 380] width 303 height 31
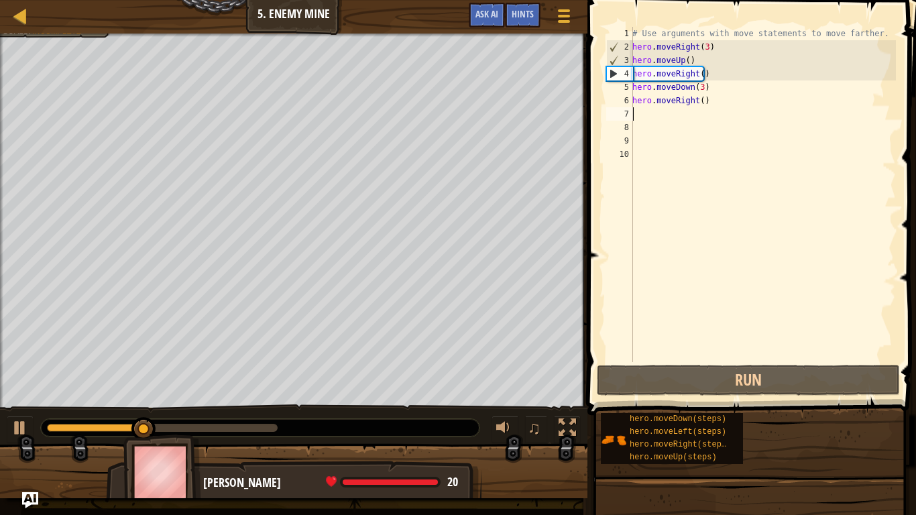
type textarea "h"
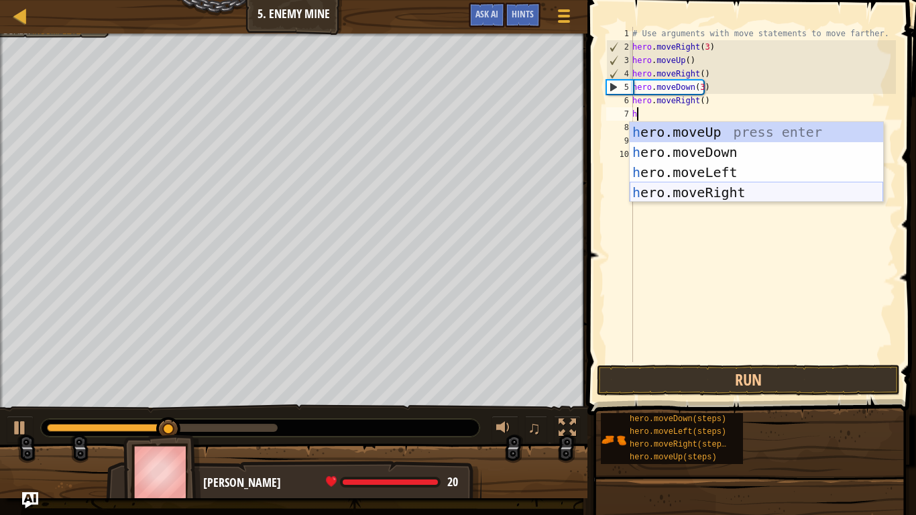
click at [679, 191] on div "h ero.moveUp press enter h ero.moveDown press enter h ero.moveLeft press enter …" at bounding box center [757, 182] width 254 height 121
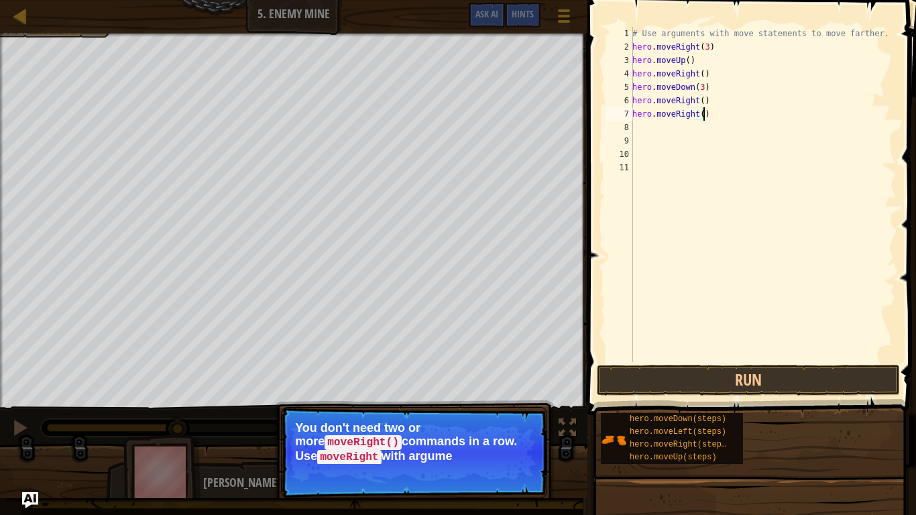
click at [702, 119] on div "# Use arguments with move statements to move farther. hero . moveRight ( 3 ) he…" at bounding box center [763, 208] width 266 height 362
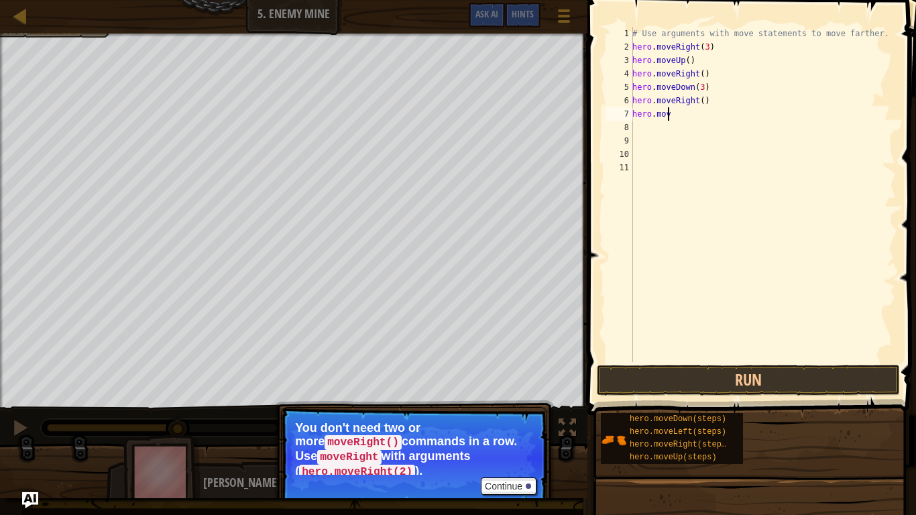
type textarea "h"
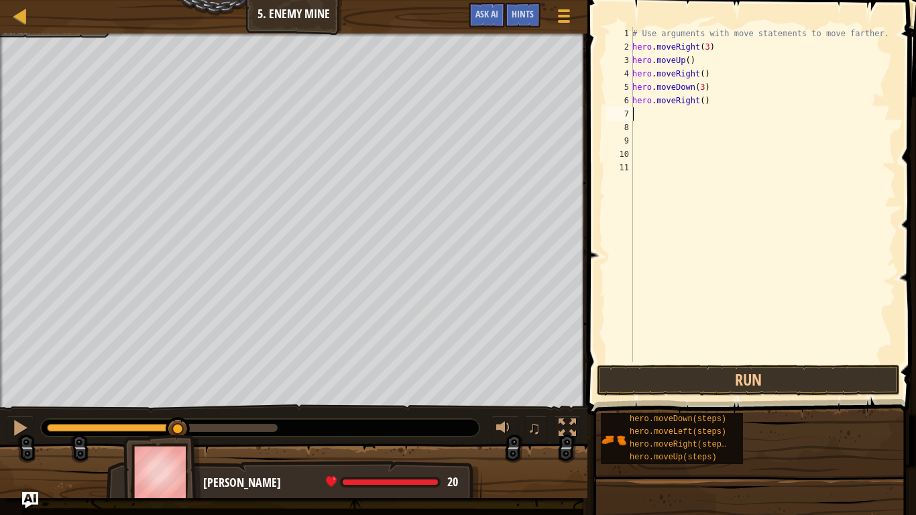
click at [697, 101] on div "# Use arguments with move statements to move farther. hero . moveRight ( 3 ) he…" at bounding box center [763, 208] width 266 height 362
type textarea "hero.moveRight(2)"
click at [731, 386] on button "Run" at bounding box center [748, 380] width 303 height 31
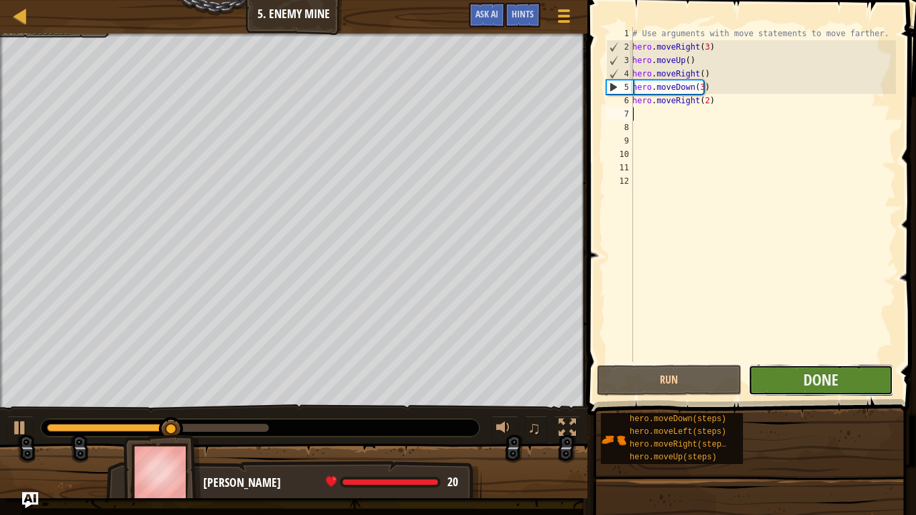
click at [823, 394] on button "Done" at bounding box center [821, 380] width 145 height 31
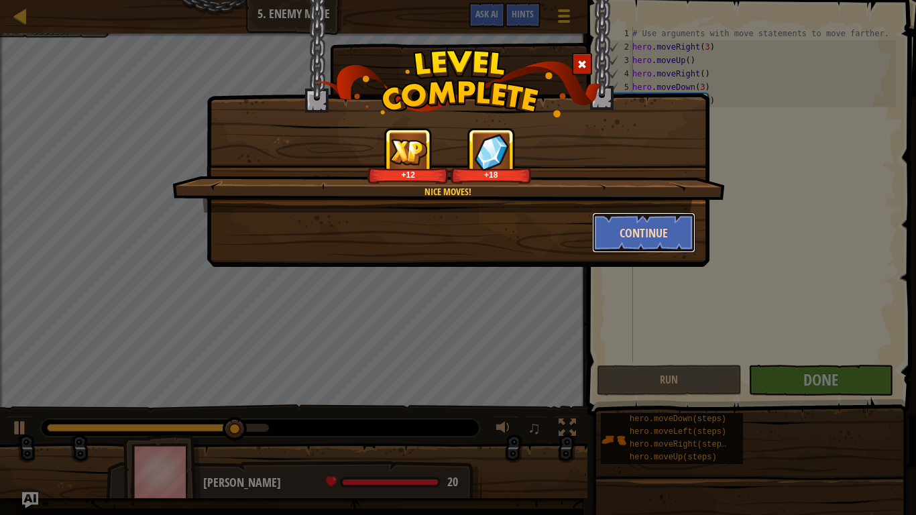
click at [613, 231] on button "Continue" at bounding box center [644, 233] width 104 height 40
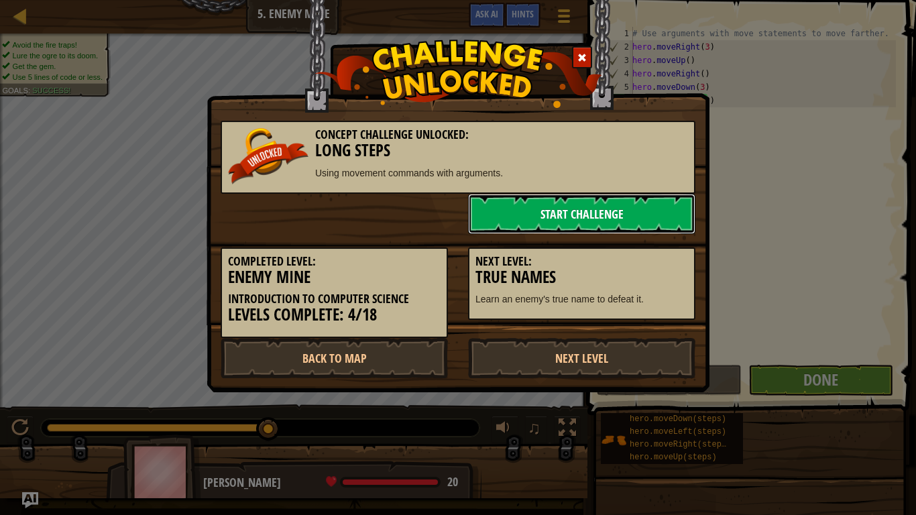
click at [568, 213] on link "Start Challenge" at bounding box center [581, 214] width 227 height 40
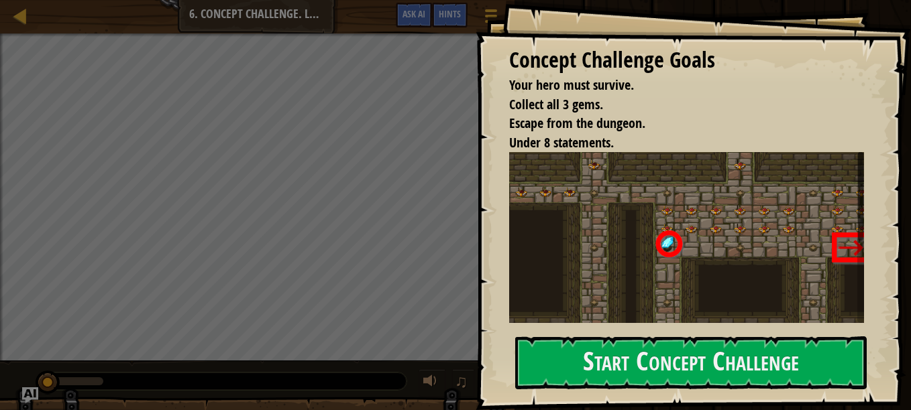
click at [505, 382] on div "Concept Challenge Goals Your hero must survive. Collect all 3 gems. Escape from…" at bounding box center [693, 205] width 435 height 410
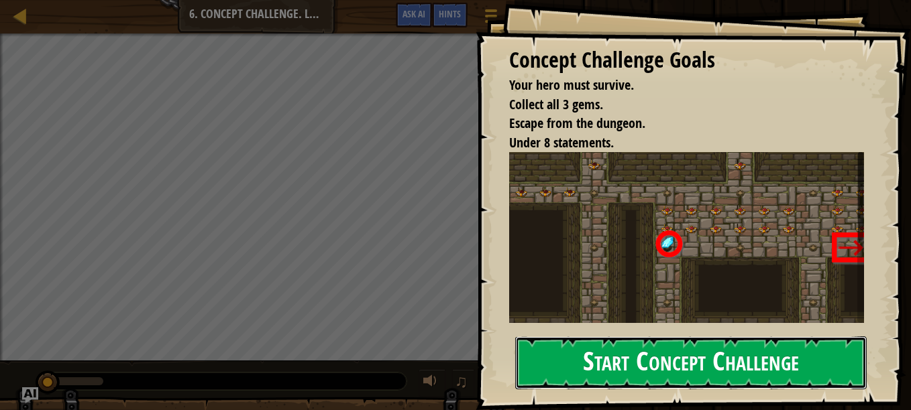
click at [539, 378] on button "Start Concept Challenge" at bounding box center [690, 363] width 351 height 53
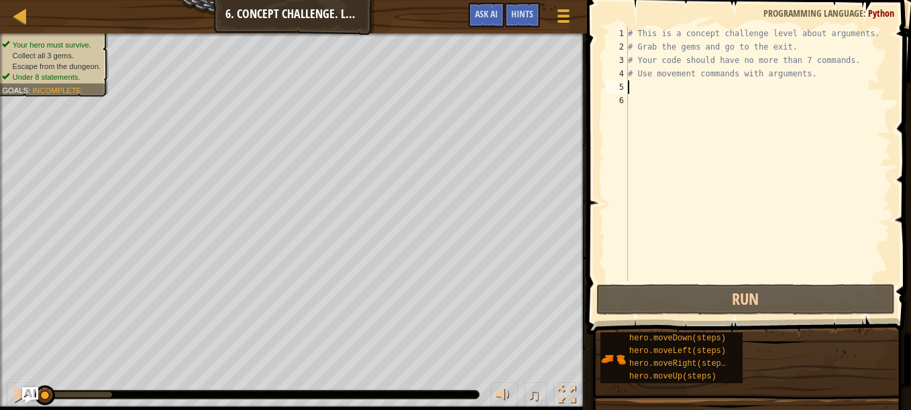
click at [631, 87] on div "# This is a concept challenge level about arguments. # Grab the gems and go to …" at bounding box center [758, 168] width 266 height 282
type textarea "h"
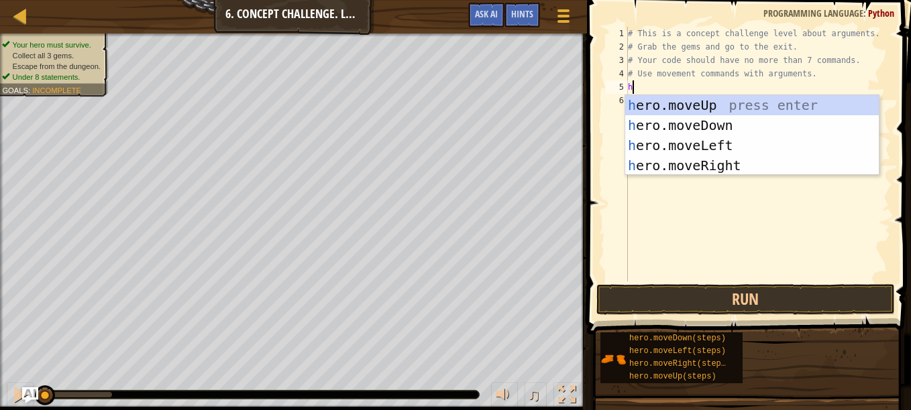
scroll to position [6, 0]
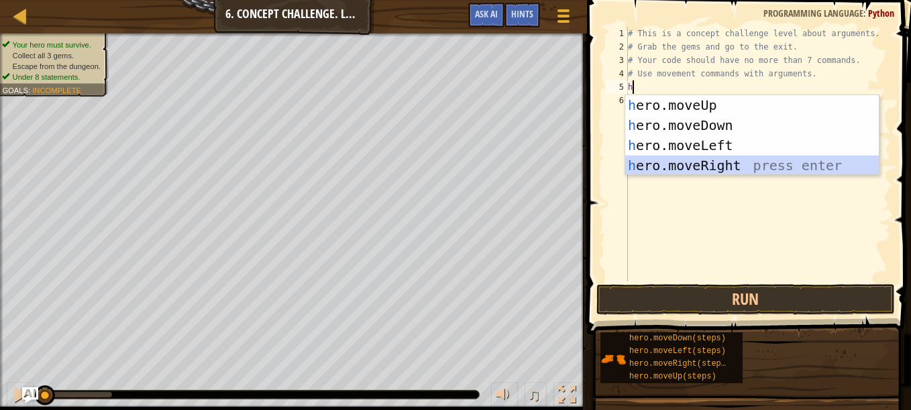
click at [695, 172] on div "h ero.moveUp press enter h ero.moveDown press enter h ero.moveLeft press enter …" at bounding box center [752, 155] width 254 height 121
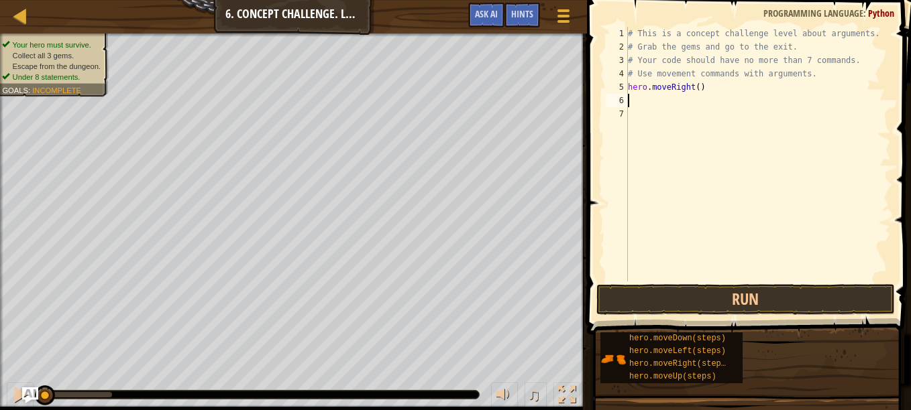
type textarea "h"
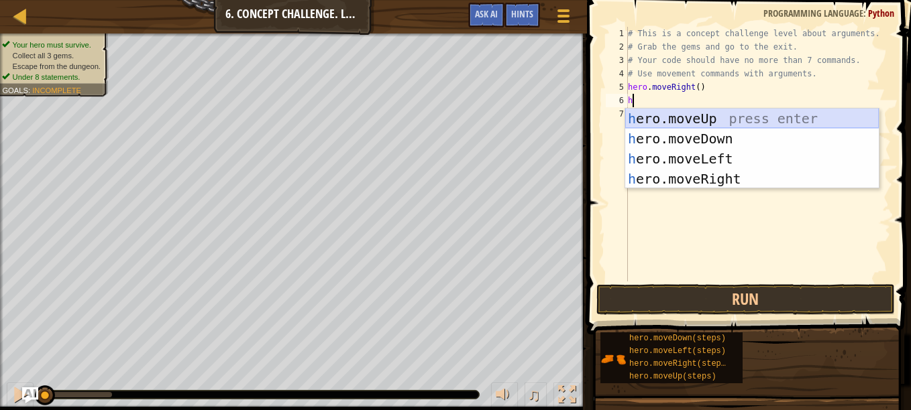
click at [686, 119] on div "h ero.moveUp press enter h ero.moveDown press enter h ero.moveLeft press enter …" at bounding box center [752, 169] width 254 height 121
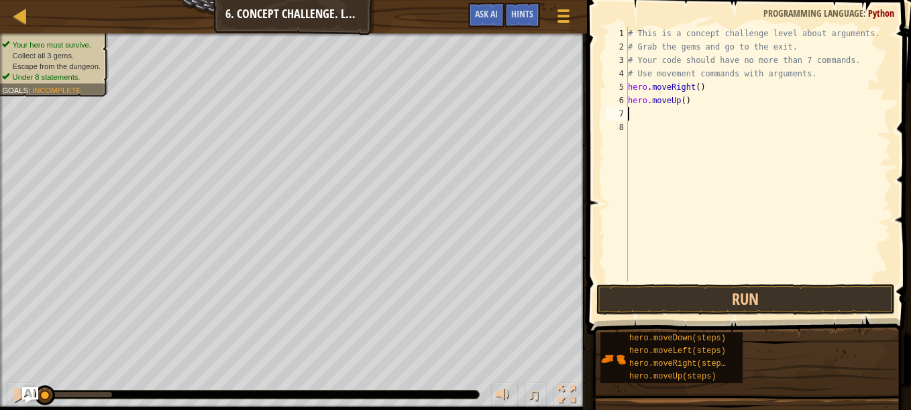
click at [679, 101] on div "# This is a concept challenge level about arguments. # Grab the gems and go to …" at bounding box center [758, 168] width 266 height 282
type textarea "hero.moveUp(3)"
click at [649, 115] on div "# This is a concept challenge level about arguments. # Grab the gems and go to …" at bounding box center [758, 168] width 266 height 282
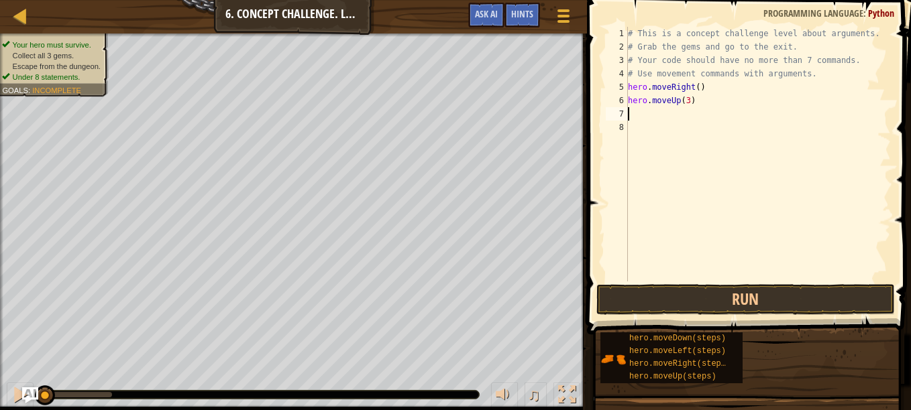
type textarea "h"
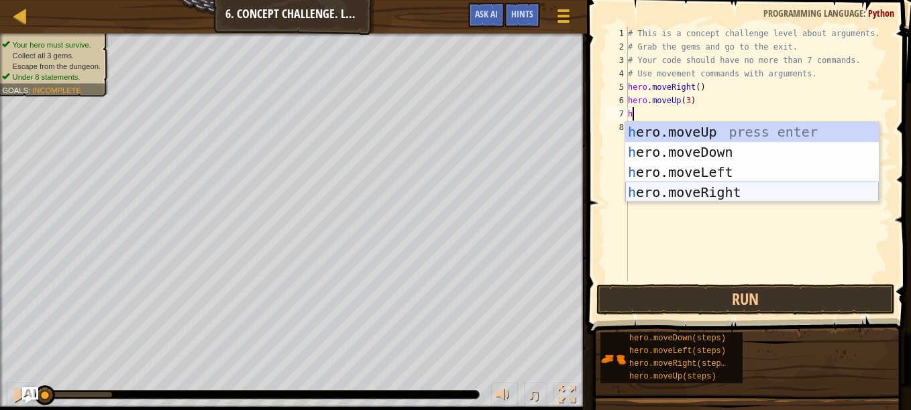
click at [696, 191] on div "h ero.moveUp press enter h ero.moveDown press enter h ero.moveLeft press enter …" at bounding box center [752, 182] width 254 height 121
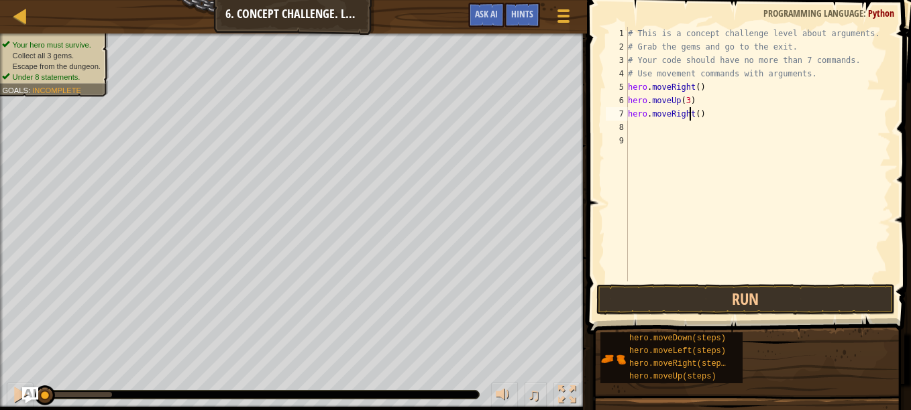
click at [692, 116] on div "# This is a concept challenge level about arguments. # Grab the gems and go to …" at bounding box center [758, 168] width 266 height 282
click at [698, 117] on div "# This is a concept challenge level about arguments. # Grab the gems and go to …" at bounding box center [758, 168] width 266 height 282
click at [692, 114] on div "# This is a concept challenge level about arguments. # Grab the gems and go to …" at bounding box center [758, 168] width 266 height 282
click at [692, 115] on div "# This is a concept challenge level about arguments. # Grab the gems and go to …" at bounding box center [758, 168] width 266 height 282
click at [695, 113] on div "# This is a concept challenge level about arguments. # Grab the gems and go to …" at bounding box center [758, 168] width 266 height 282
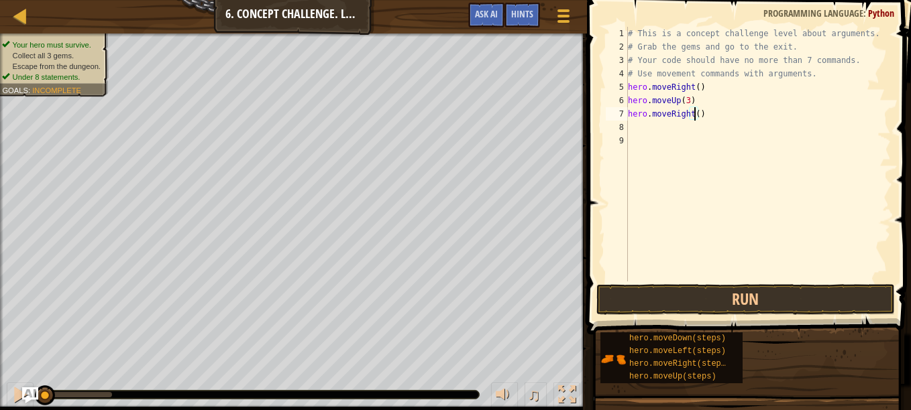
scroll to position [6, 5]
type textarea "hero.moveRight(2)"
click at [701, 302] on button "Run" at bounding box center [745, 299] width 298 height 31
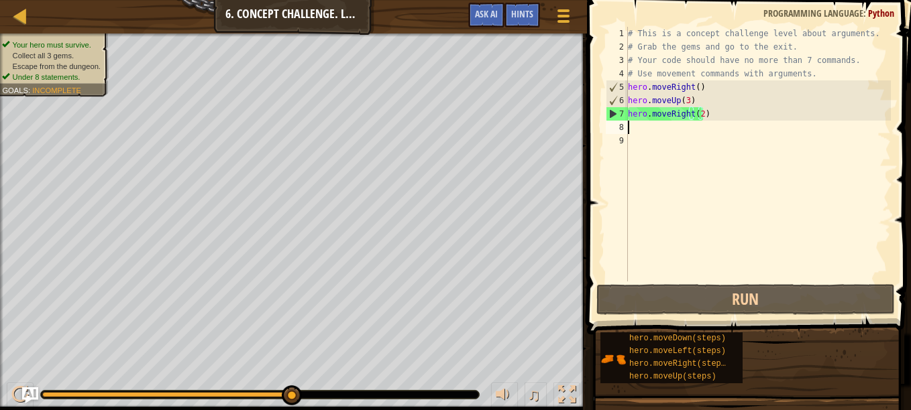
click at [633, 123] on div "# This is a concept challenge level about arguments. # Grab the gems and go to …" at bounding box center [758, 168] width 266 height 282
type textarea "h"
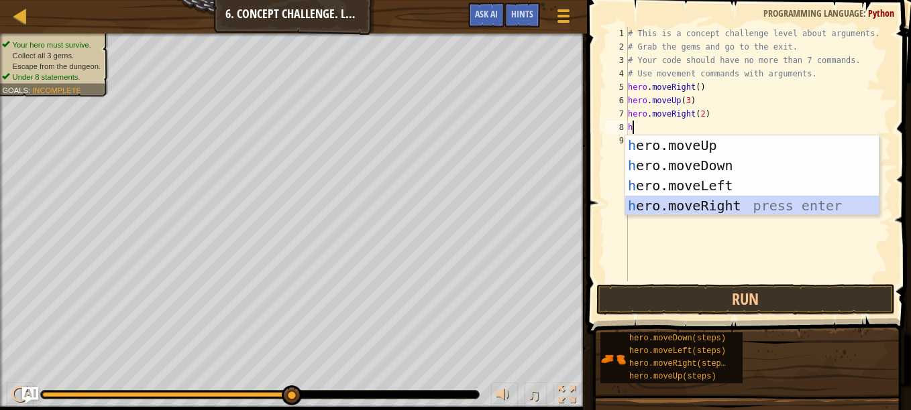
click at [701, 207] on div "h ero.moveUp press enter h ero.moveDown press enter h ero.moveLeft press enter …" at bounding box center [752, 195] width 254 height 121
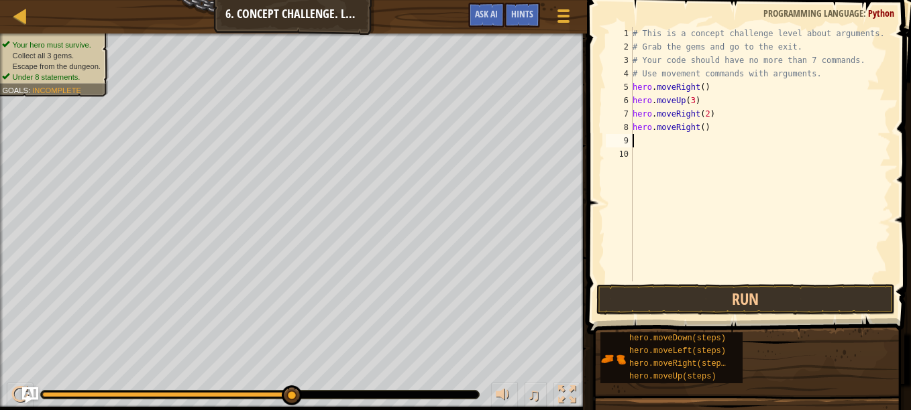
click at [693, 129] on div "# This is a concept challenge level about arguments. # Grab the gems and go to …" at bounding box center [761, 168] width 262 height 282
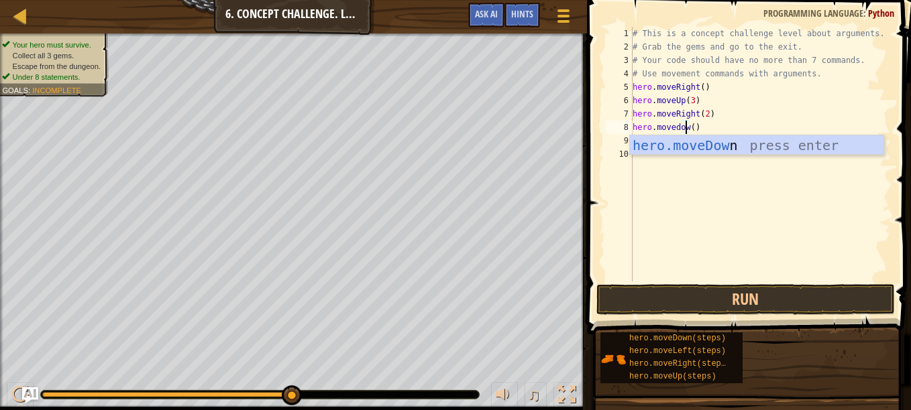
scroll to position [6, 5]
click at [704, 148] on div "hero.moveDown press enter" at bounding box center [757, 165] width 254 height 60
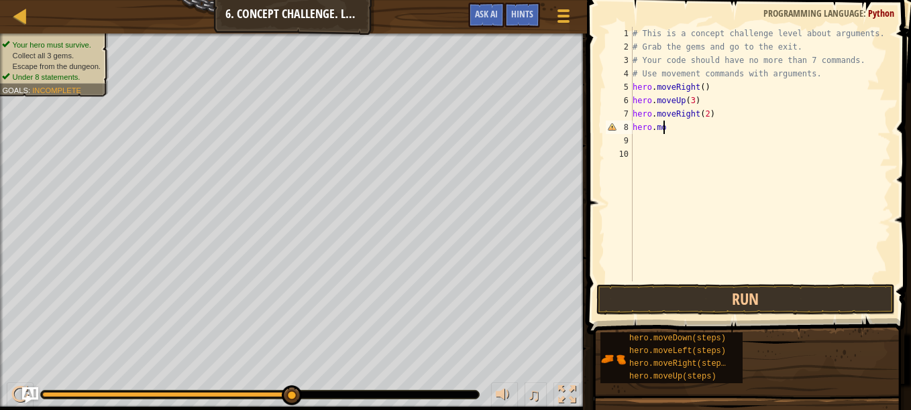
scroll to position [6, 1]
type textarea "h"
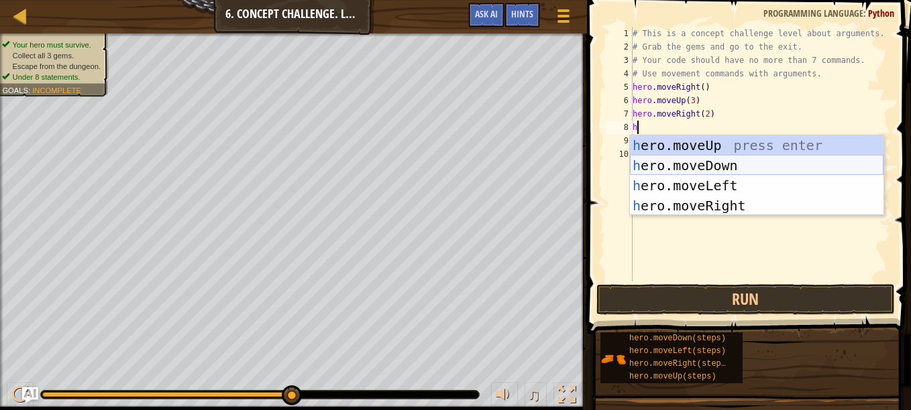
click at [718, 165] on div "h ero.moveUp press enter h ero.moveDown press enter h ero.moveLeft press enter …" at bounding box center [757, 195] width 254 height 121
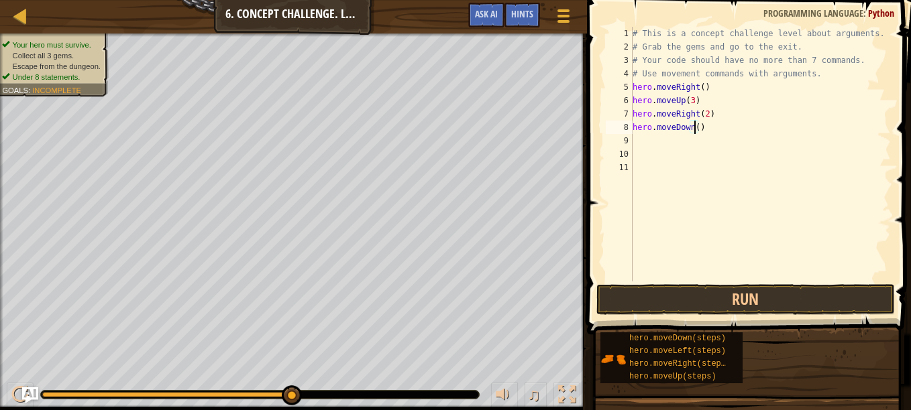
click at [696, 129] on div "# This is a concept challenge level about arguments. # Grab the gems and go to …" at bounding box center [761, 168] width 262 height 282
type textarea "hero.moveDown(3)"
click at [635, 146] on div "# This is a concept challenge level about arguments. # Grab the gems and go to …" at bounding box center [761, 168] width 262 height 282
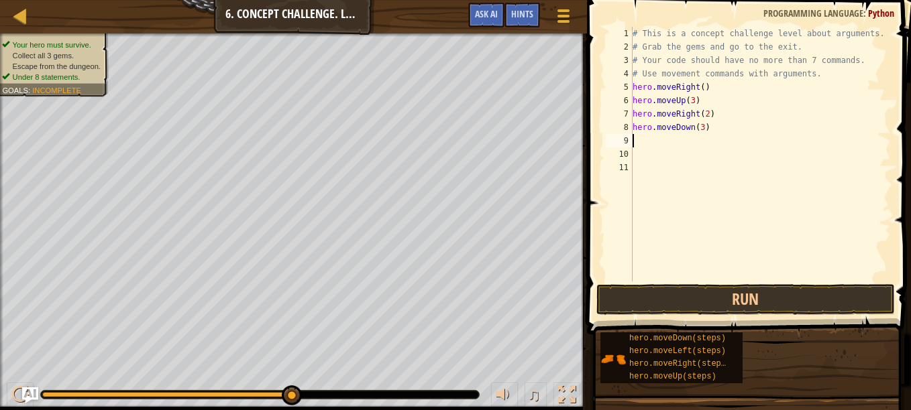
type textarea "h"
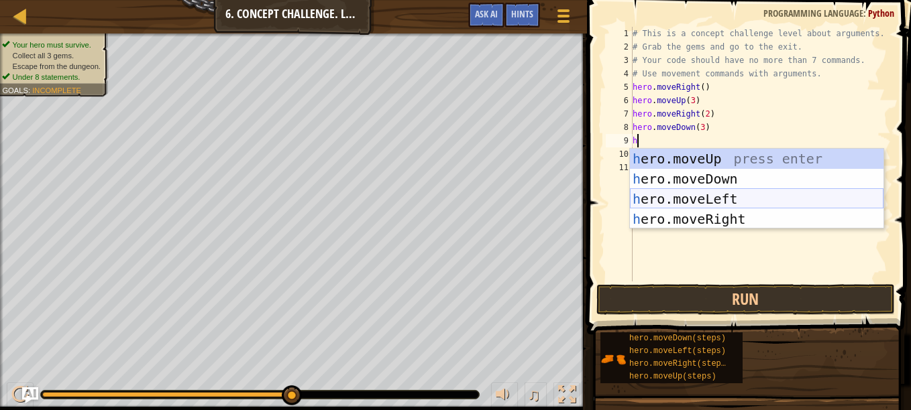
click at [688, 194] on div "h ero.moveUp press enter h ero.moveDown press enter h ero.moveLeft press enter …" at bounding box center [757, 209] width 254 height 121
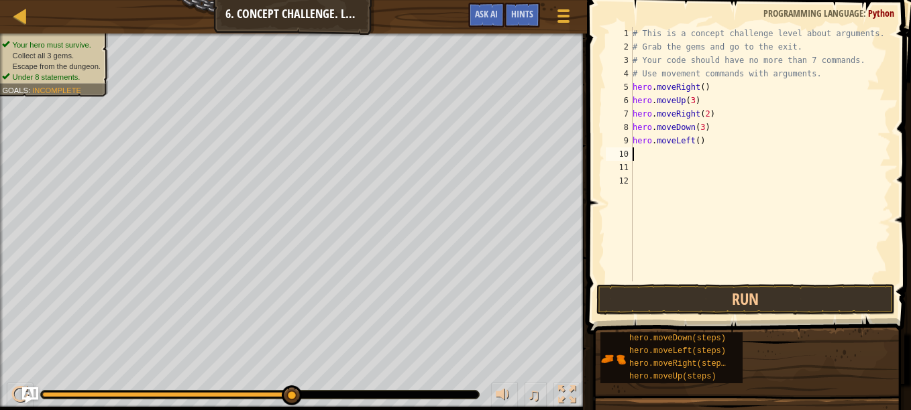
type textarea "h"
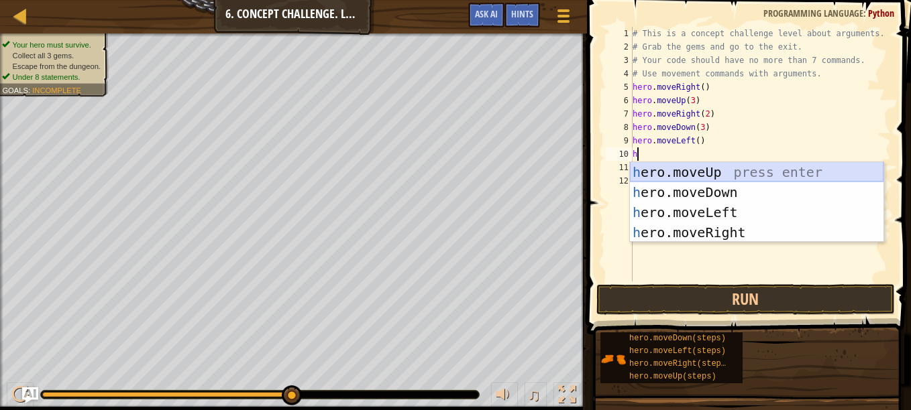
click at [672, 172] on div "h ero.moveUp press enter h ero.moveDown press enter h ero.moveLeft press enter …" at bounding box center [757, 222] width 254 height 121
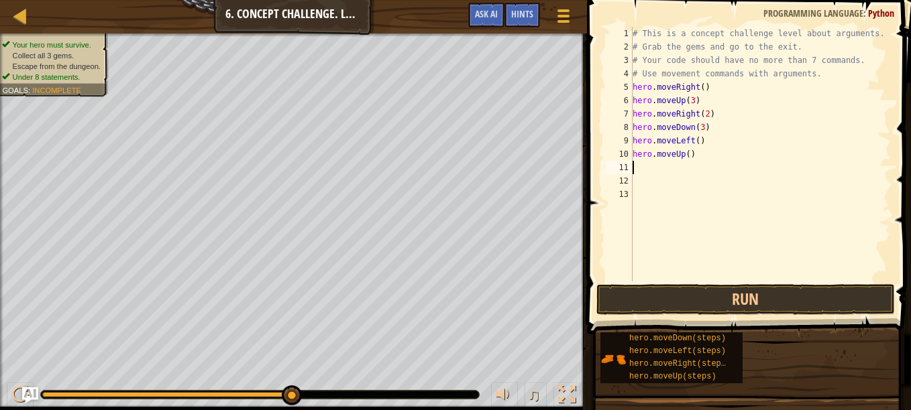
click at [685, 154] on div "# This is a concept challenge level about arguments. # Grab the gems and go to …" at bounding box center [761, 168] width 262 height 282
type textarea "hero.moveUp(2)"
click at [747, 307] on button "Run" at bounding box center [745, 299] width 298 height 31
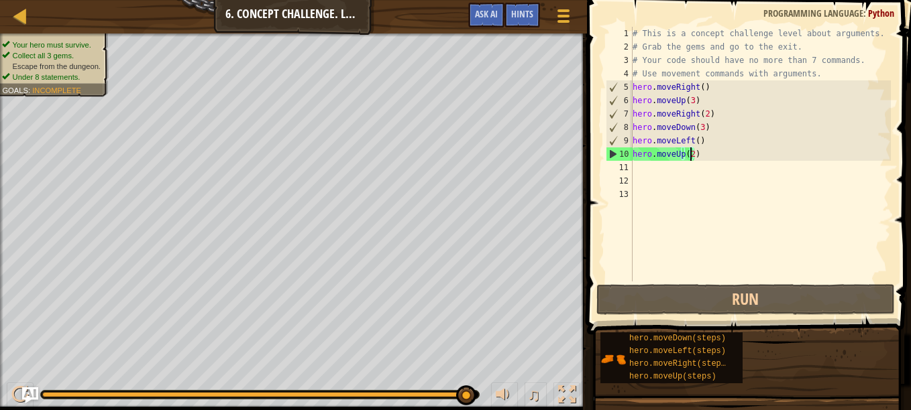
click at [630, 165] on div "11" at bounding box center [619, 167] width 27 height 13
type textarea "h"
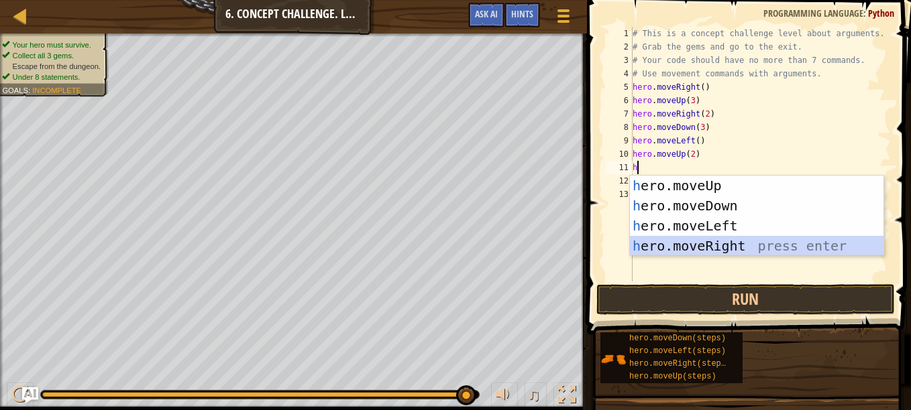
click at [679, 243] on div "h ero.moveUp press enter h ero.moveDown press enter h ero.moveLeft press enter …" at bounding box center [757, 236] width 254 height 121
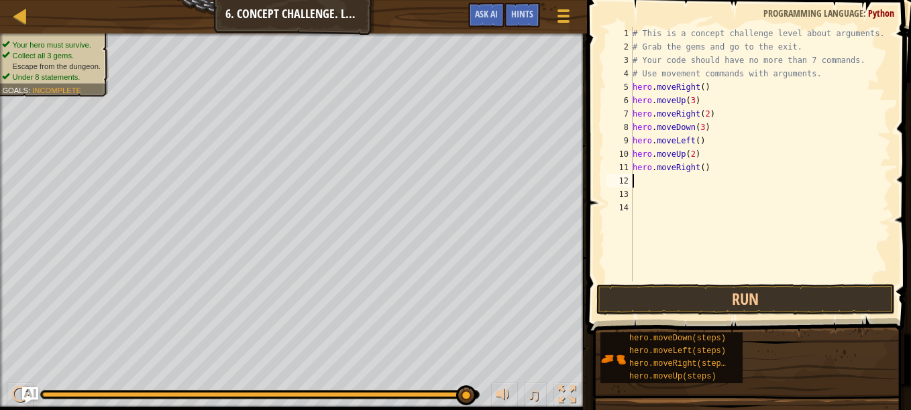
click at [700, 167] on div "# This is a concept challenge level about arguments. # Grab the gems and go to …" at bounding box center [761, 168] width 262 height 282
click at [698, 303] on button "Run" at bounding box center [745, 299] width 298 height 31
type textarea "hero.moveRight(3)"
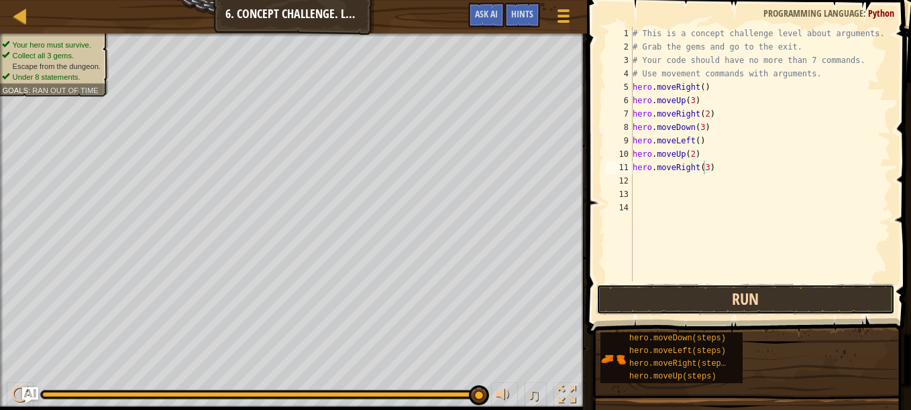
click at [753, 299] on button "Run" at bounding box center [745, 299] width 298 height 31
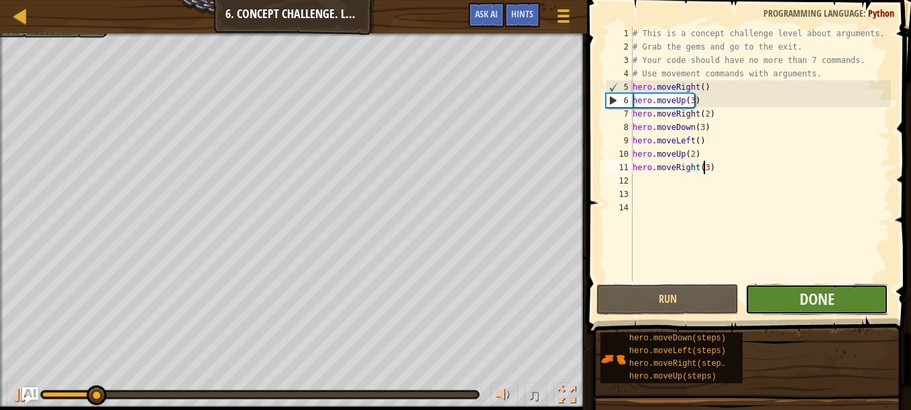
click at [771, 301] on button "Done" at bounding box center [816, 299] width 142 height 31
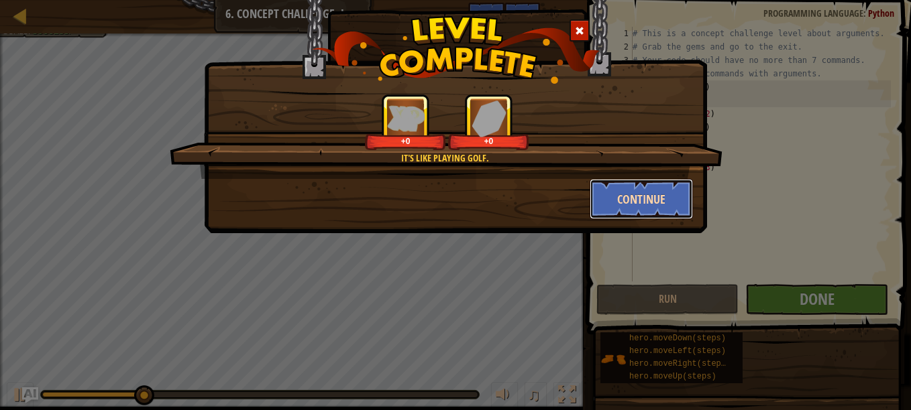
click at [631, 204] on button "Continue" at bounding box center [642, 199] width 104 height 40
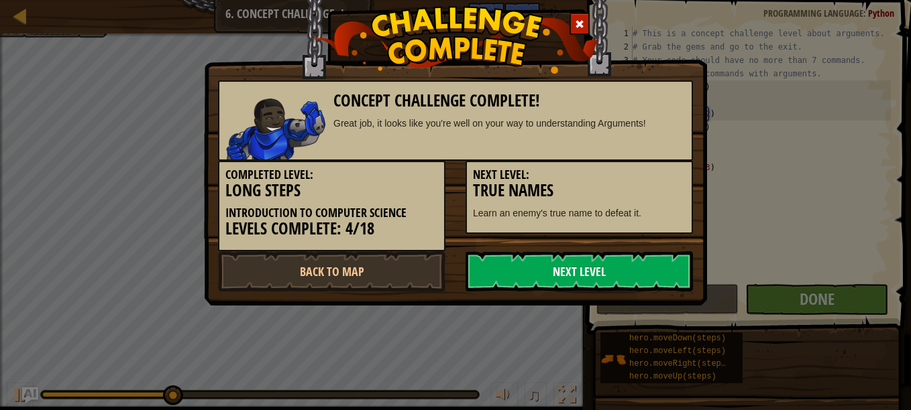
click at [578, 264] on link "Next Level" at bounding box center [579, 272] width 227 height 40
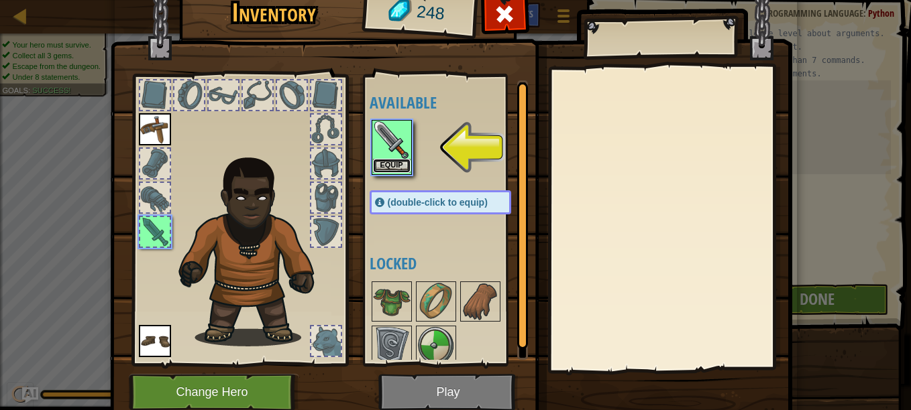
click at [380, 162] on button "Equip" at bounding box center [392, 166] width 38 height 14
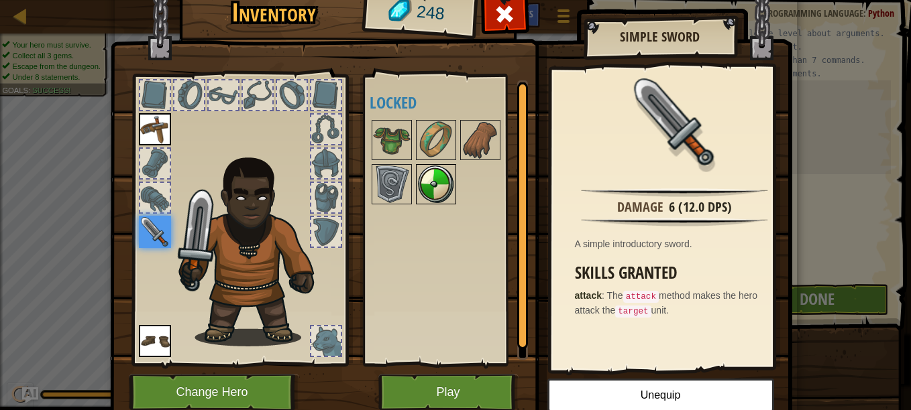
click at [419, 194] on img at bounding box center [436, 185] width 38 height 38
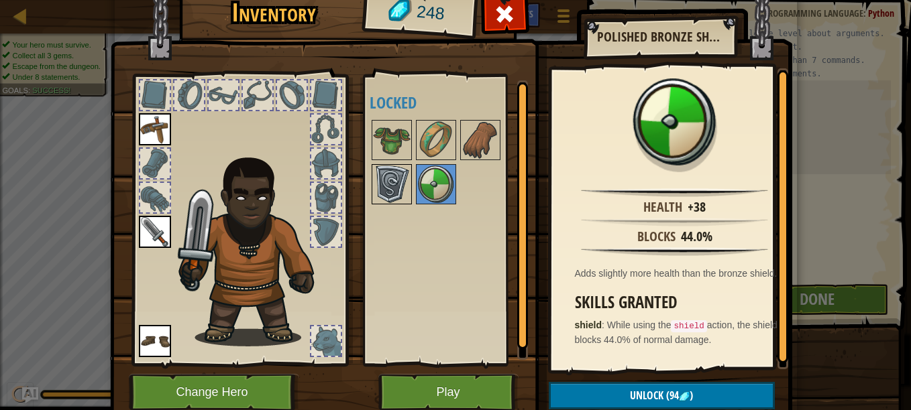
click at [395, 186] on img at bounding box center [392, 185] width 38 height 38
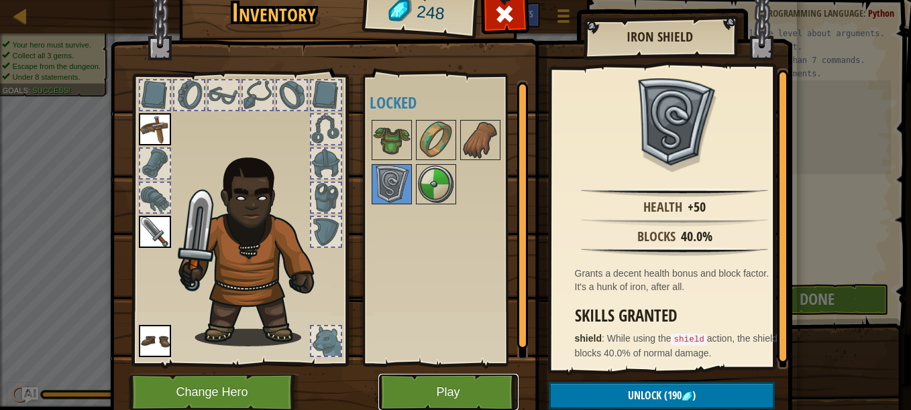
click at [404, 386] on button "Play" at bounding box center [448, 392] width 140 height 37
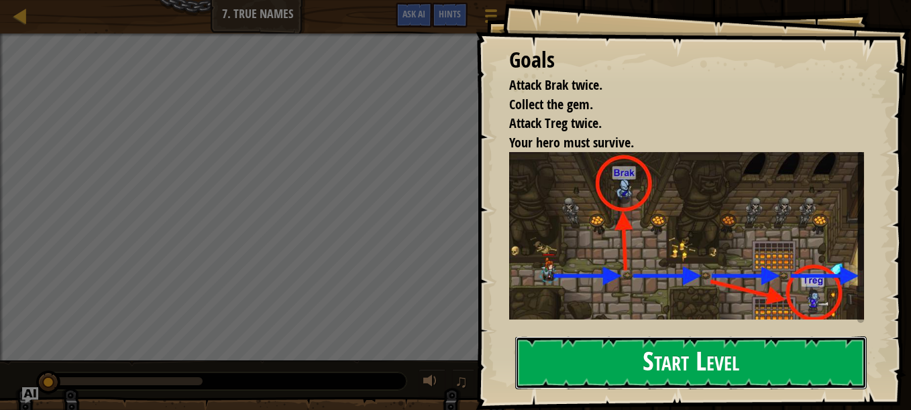
click at [708, 337] on button "Start Level" at bounding box center [690, 363] width 351 height 53
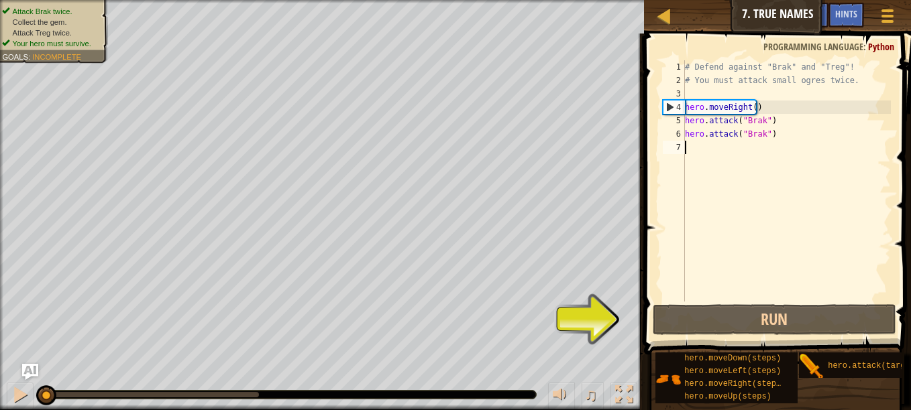
click at [688, 266] on div "# Defend against "Brak" and "Treg"! # You must attack small ogres twice. hero .…" at bounding box center [786, 194] width 209 height 268
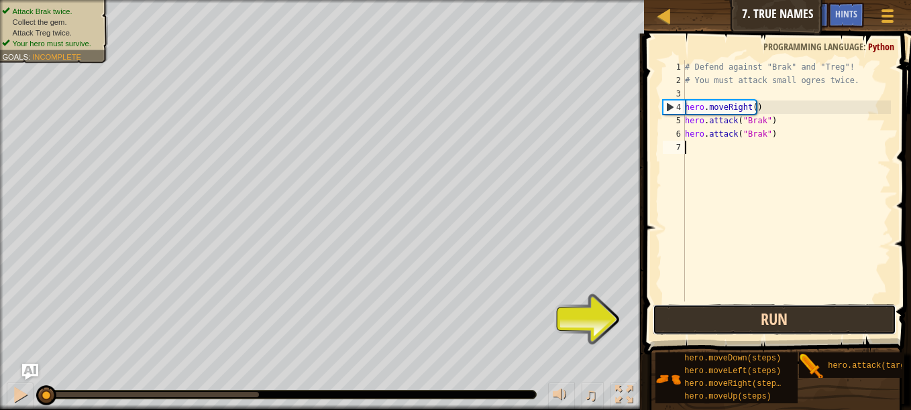
click at [766, 328] on button "Run" at bounding box center [774, 320] width 243 height 31
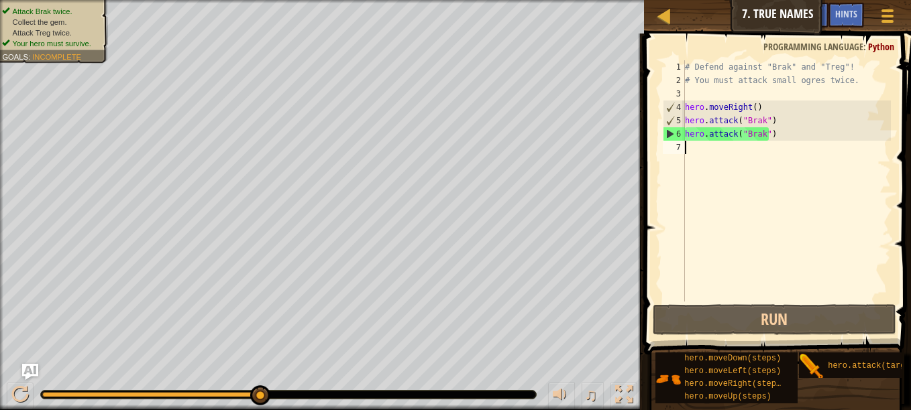
type textarea "h"
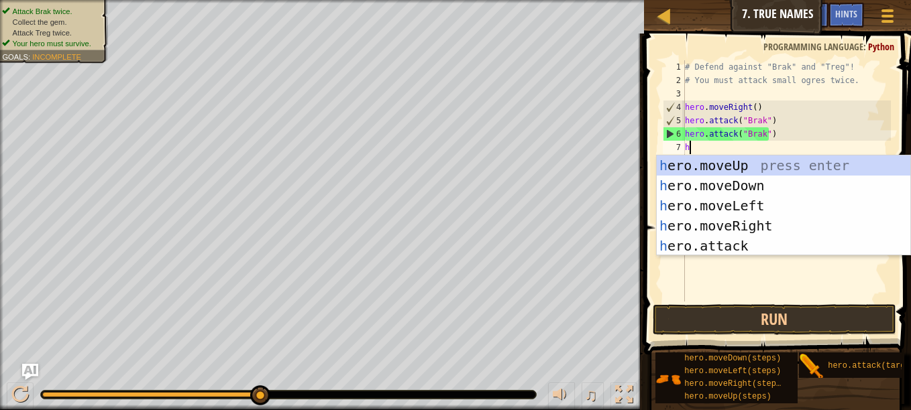
scroll to position [6, 0]
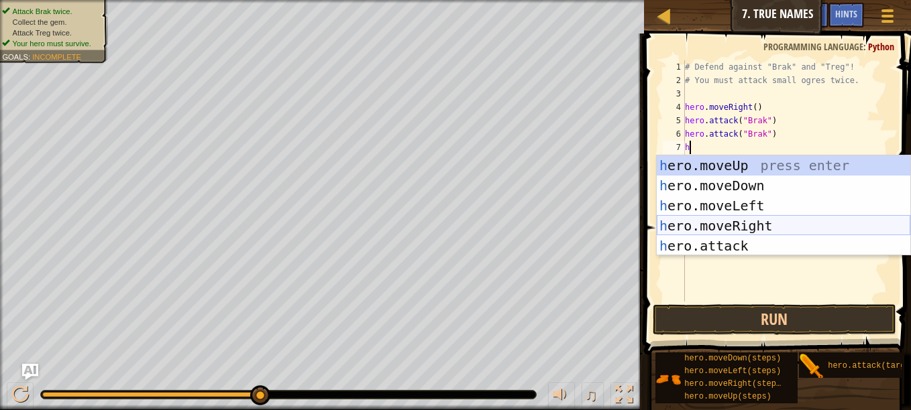
click at [735, 223] on div "h ero.moveUp press enter h ero.moveDown press enter h ero.moveLeft press enter …" at bounding box center [784, 226] width 254 height 141
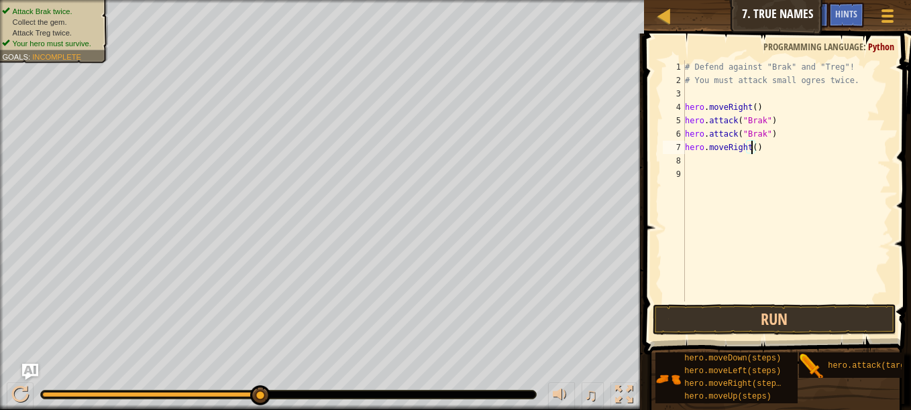
click at [751, 152] on div "# Defend against "Brak" and "Treg"! # You must attack small ogres twice. hero .…" at bounding box center [786, 194] width 209 height 268
type textarea "hero.moveRight(2)"
click at [690, 163] on div "# Defend against "Brak" and "Treg"! # You must attack small ogres twice. hero .…" at bounding box center [786, 194] width 209 height 268
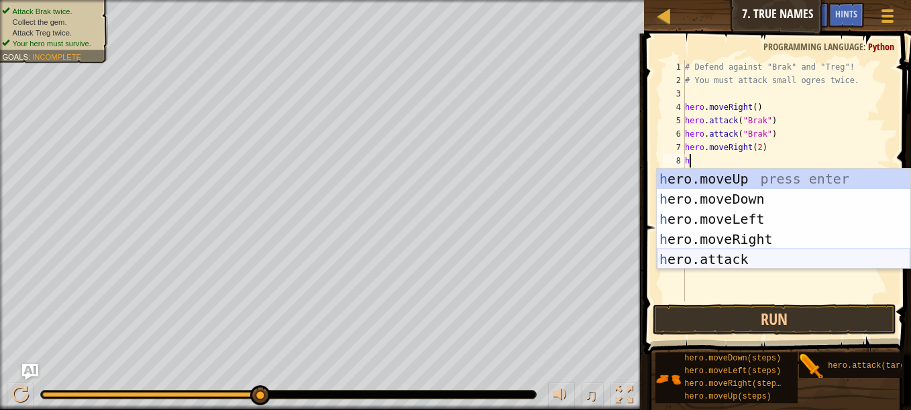
click at [702, 256] on div "h ero.moveUp press enter h ero.moveDown press enter h ero.moveLeft press enter …" at bounding box center [784, 239] width 254 height 141
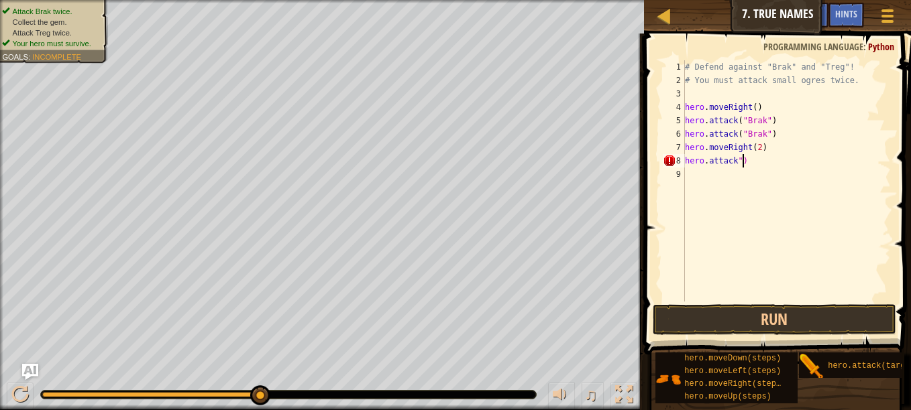
click at [743, 165] on div "# Defend against "Brak" and "Treg"! # You must attack small ogres twice. hero .…" at bounding box center [786, 194] width 209 height 268
type textarea "h"
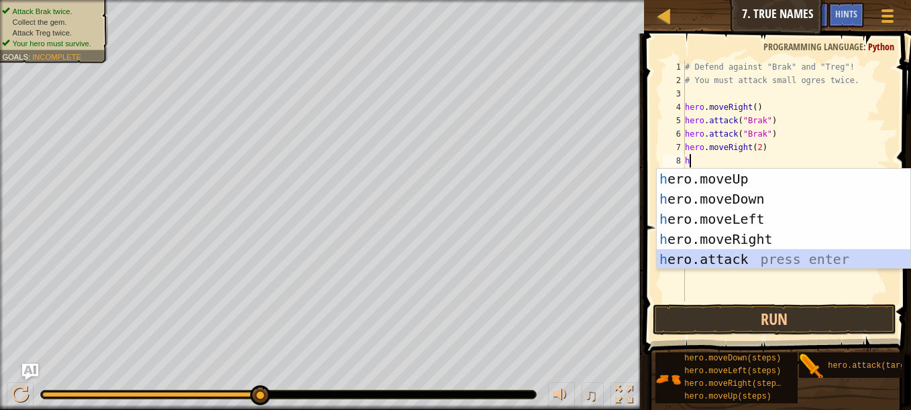
click at [727, 261] on div "h ero.moveUp press enter h ero.moveDown press enter h ero.moveLeft press enter …" at bounding box center [784, 239] width 254 height 141
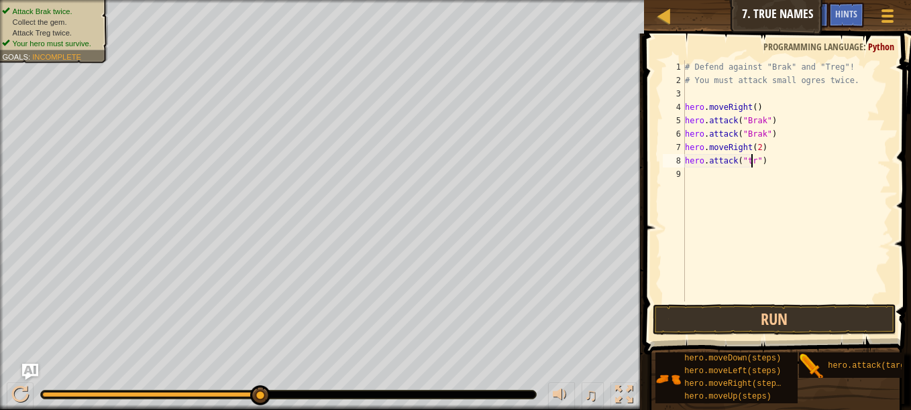
scroll to position [6, 6]
click at [814, 317] on button "Run" at bounding box center [774, 320] width 243 height 31
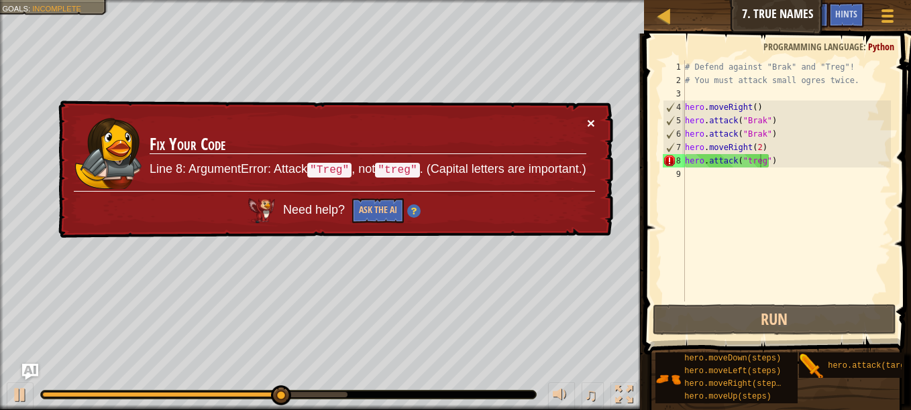
click at [587, 127] on button "×" at bounding box center [591, 123] width 8 height 14
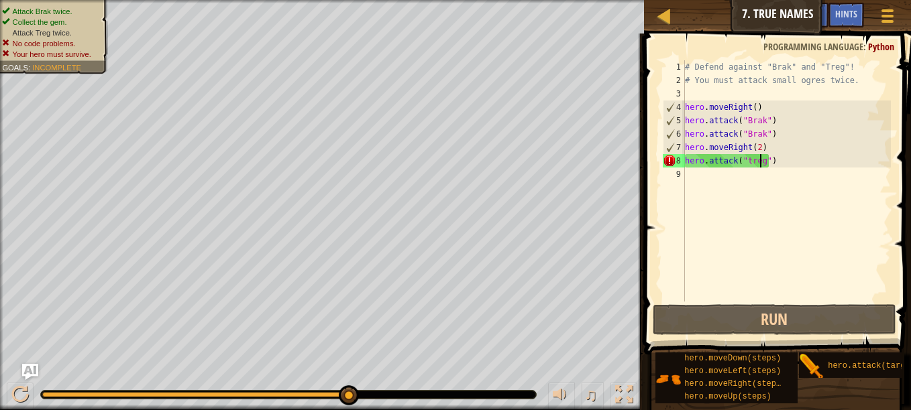
click at [791, 163] on div "# Defend against "Brak" and "Treg"! # You must attack small ogres twice. hero .…" at bounding box center [786, 194] width 209 height 268
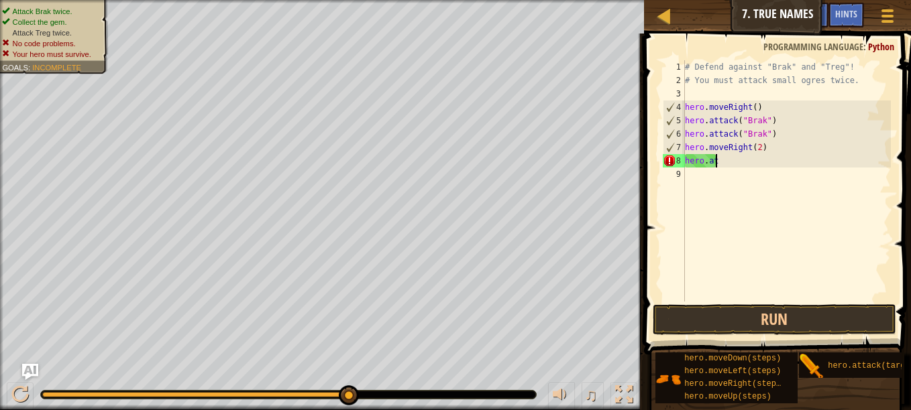
scroll to position [6, 0]
type textarea "h"
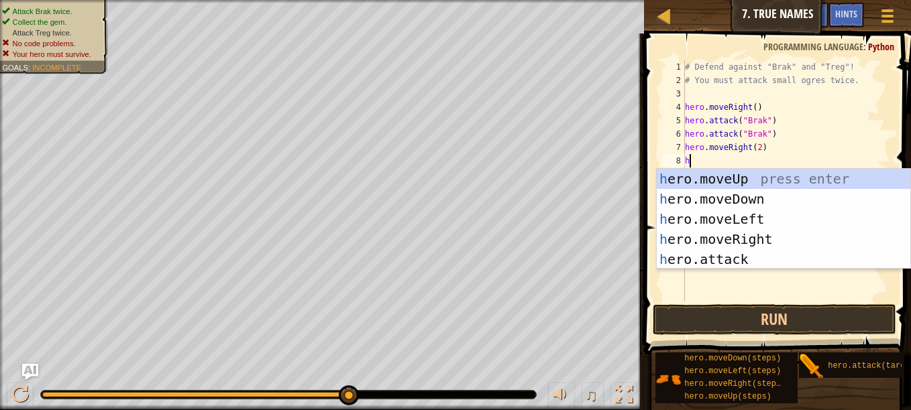
click at [751, 268] on div "h ero.moveUp press enter h ero.moveDown press enter h ero.moveLeft press enter …" at bounding box center [784, 239] width 254 height 141
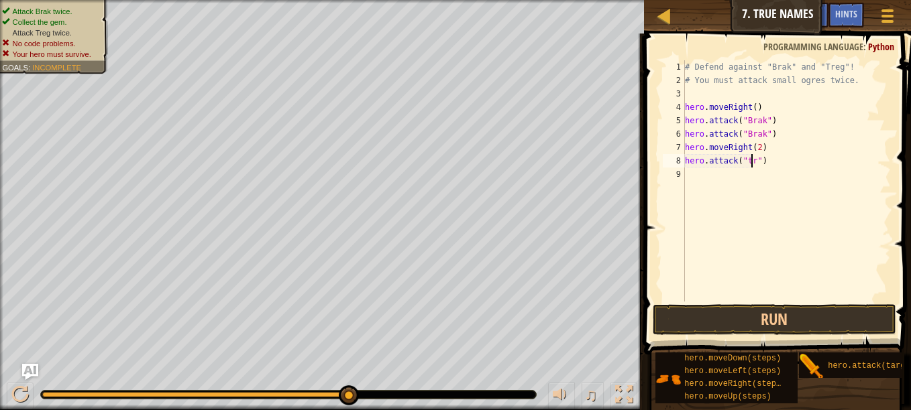
scroll to position [6, 6]
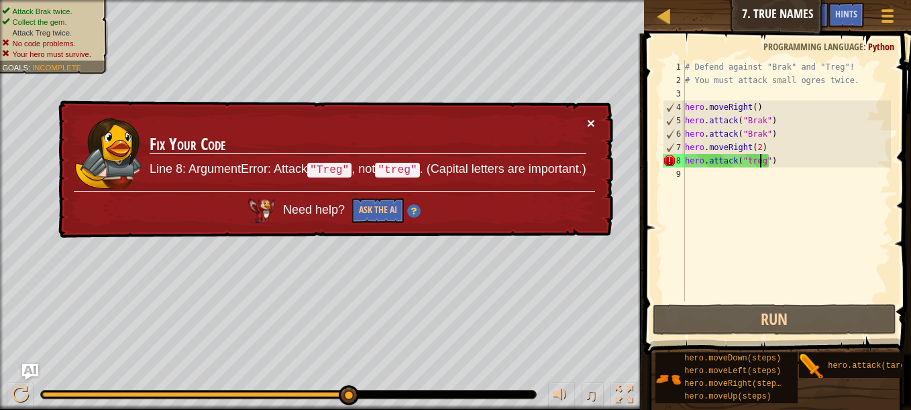
type textarea "hero.attack("treg")"
click at [593, 122] on button "×" at bounding box center [591, 123] width 8 height 14
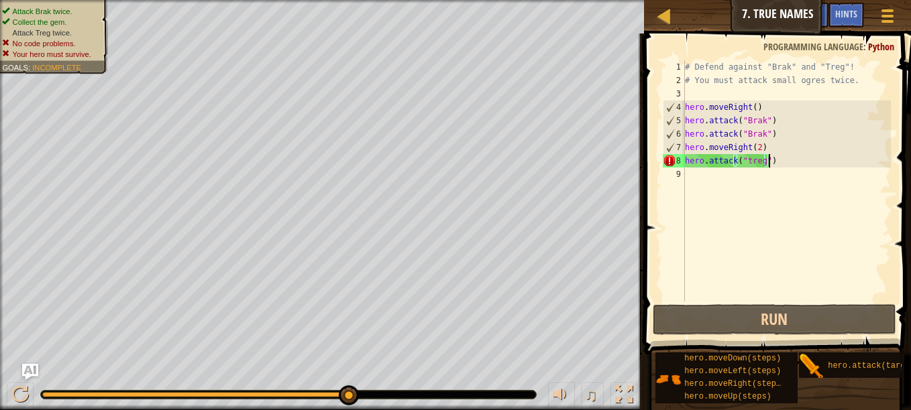
click at [788, 160] on div "# Defend against "Brak" and "Treg"! # You must attack small ogres twice. hero .…" at bounding box center [786, 194] width 209 height 268
click at [685, 174] on div "# Defend against "Brak" and "Treg"! # You must attack small ogres twice. hero .…" at bounding box center [786, 194] width 209 height 268
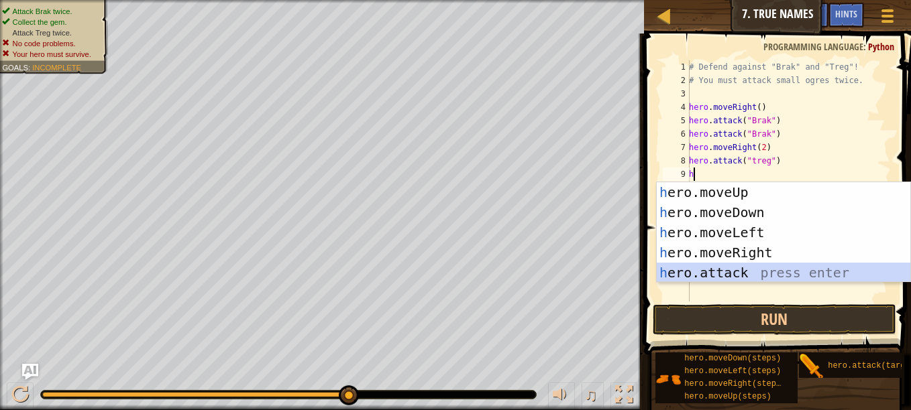
click at [708, 269] on div "h ero.moveUp press enter h ero.moveDown press enter h ero.moveLeft press enter …" at bounding box center [784, 252] width 254 height 141
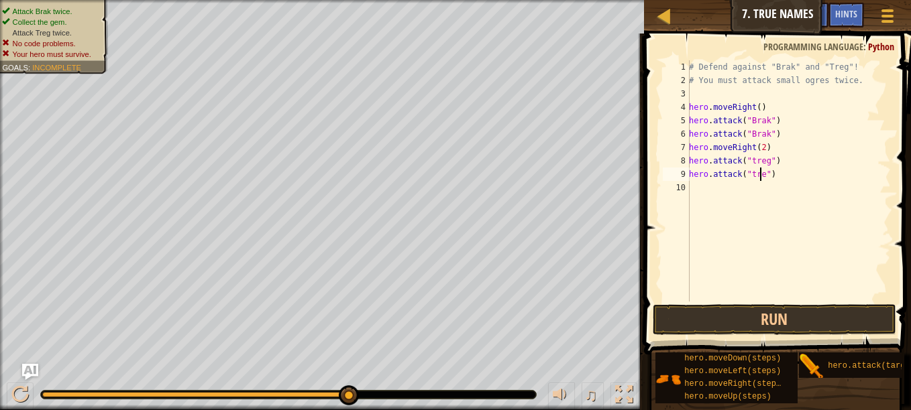
scroll to position [6, 6]
type textarea "hero.attack("treg")"
click at [816, 313] on button "Run" at bounding box center [774, 320] width 243 height 31
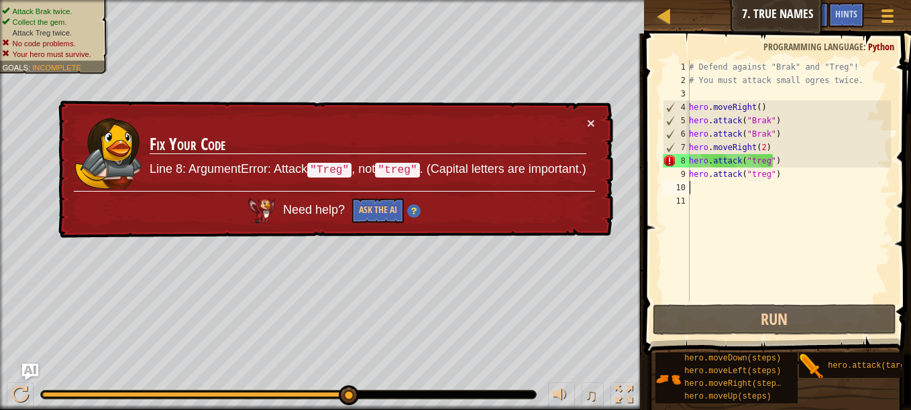
click at [583, 123] on td "Fix Your Code Line 8: ArgumentError: Attack "Treg" , not "treg" . (Capital lett…" at bounding box center [368, 153] width 438 height 75
click at [592, 114] on div "× Fix Your Code Line 8: ArgumentError: Attack "Treg" , not "treg" . (Capital le…" at bounding box center [334, 170] width 557 height 138
click at [592, 119] on button "×" at bounding box center [591, 123] width 8 height 14
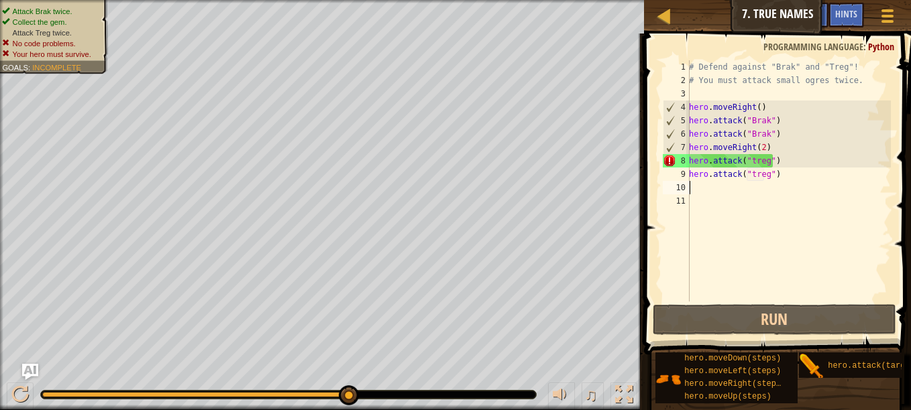
click at [749, 163] on div "# Defend against "Brak" and "Treg"! # You must attack small ogres twice. hero .…" at bounding box center [788, 194] width 205 height 268
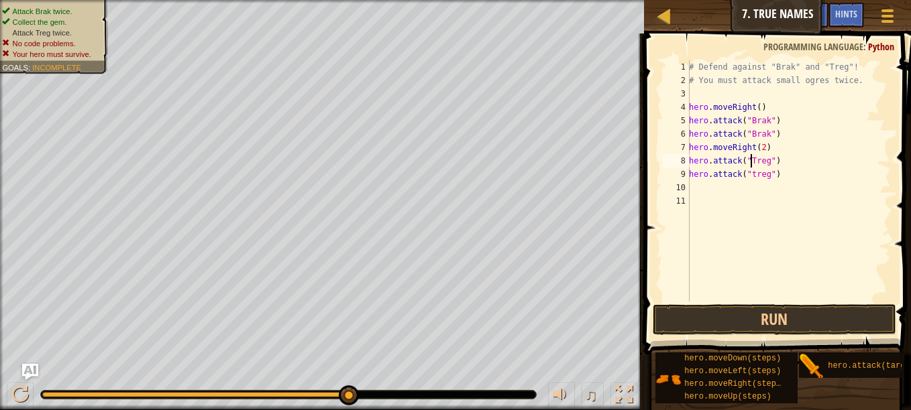
scroll to position [6, 5]
click at [771, 325] on button "Run" at bounding box center [774, 320] width 243 height 31
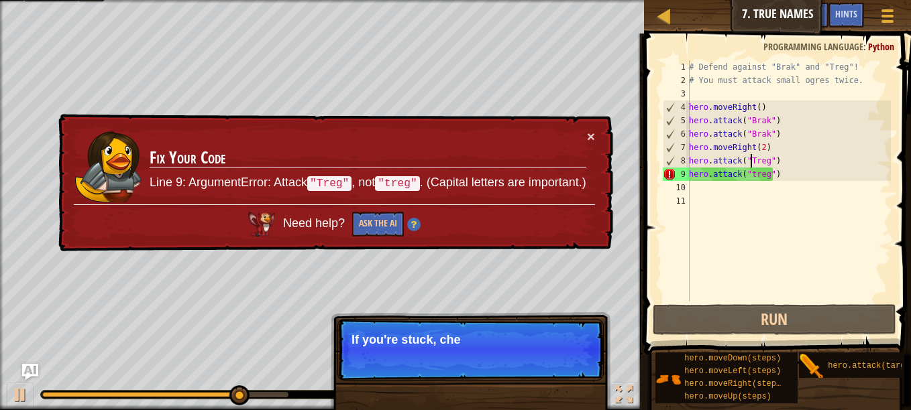
click at [597, 133] on div "× Fix Your Code Line 9: ArgumentError: Attack "Treg" , not "treg" . (Capital le…" at bounding box center [334, 183] width 557 height 138
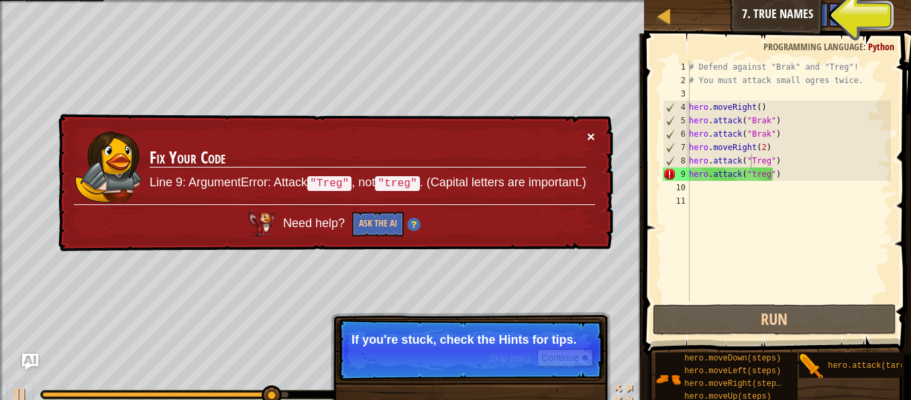
click at [587, 135] on button "×" at bounding box center [591, 136] width 8 height 14
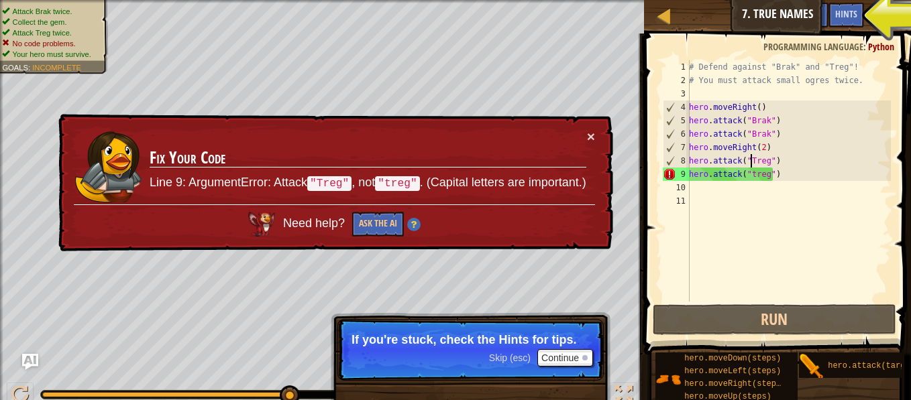
click at [750, 176] on div "# Defend against "Brak" and "Treg"! # You must attack small ogres twice. hero .…" at bounding box center [788, 194] width 205 height 268
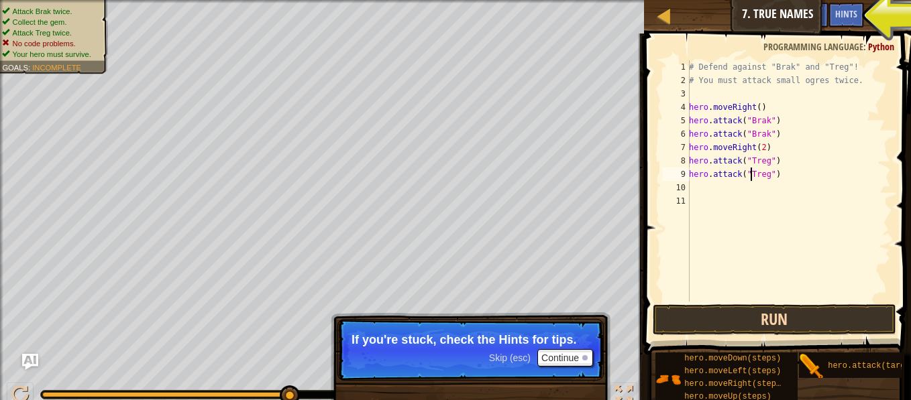
type textarea "hero.attack("Treg")"
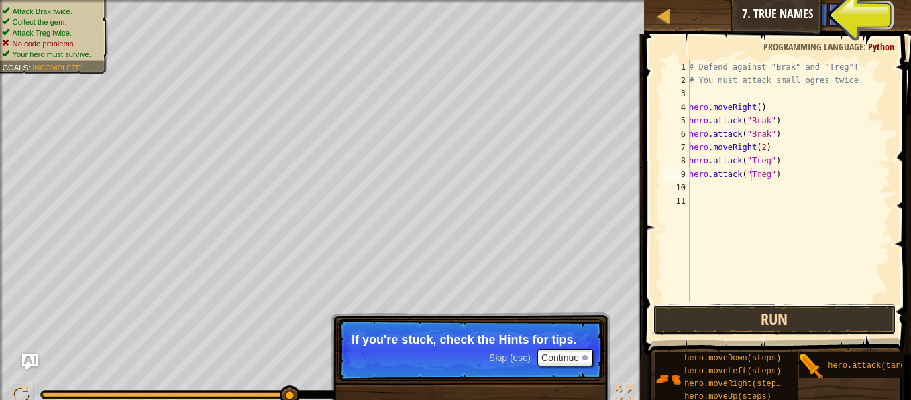
click at [773, 321] on button "Run" at bounding box center [774, 320] width 243 height 31
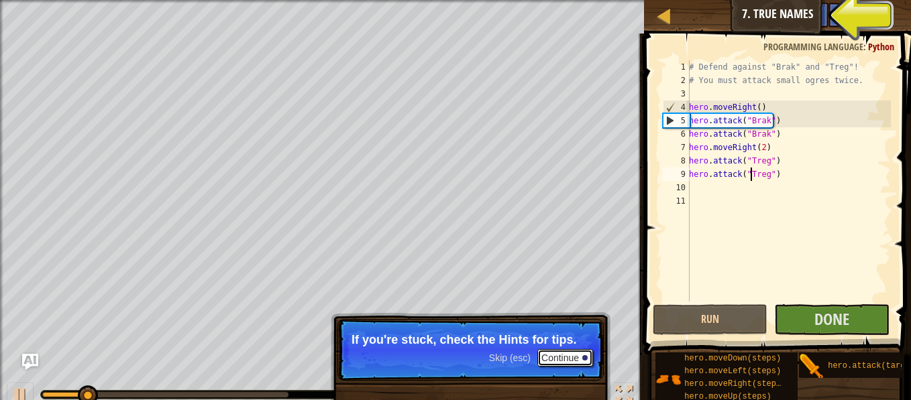
click at [588, 360] on button "Continue" at bounding box center [565, 357] width 56 height 17
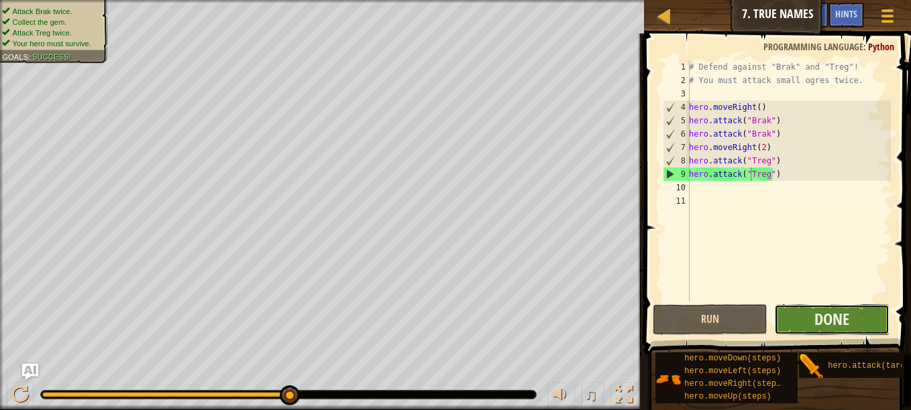
click at [802, 321] on button "Done" at bounding box center [831, 320] width 115 height 31
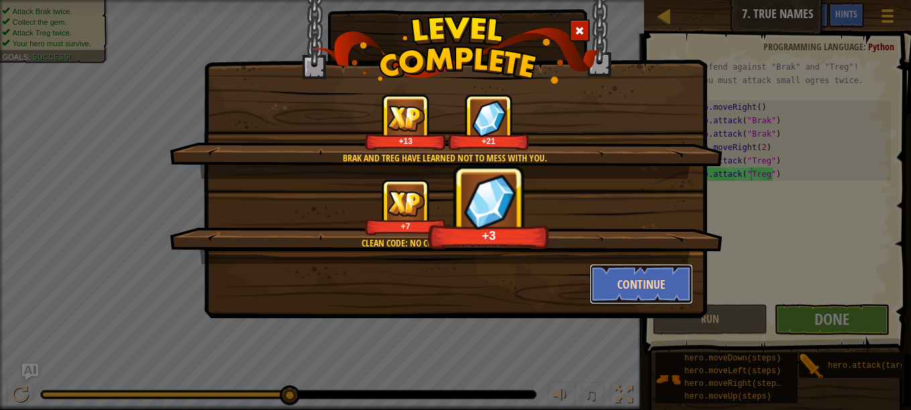
click at [604, 288] on button "Continue" at bounding box center [642, 284] width 104 height 40
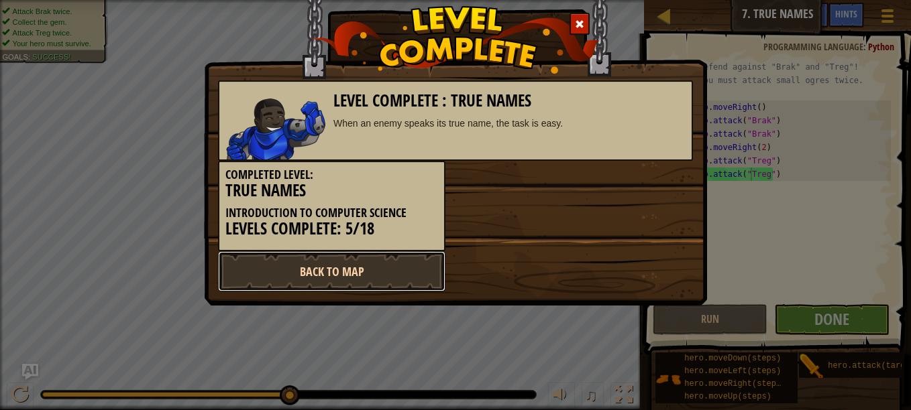
click at [413, 280] on link "Back to Map" at bounding box center [331, 272] width 227 height 40
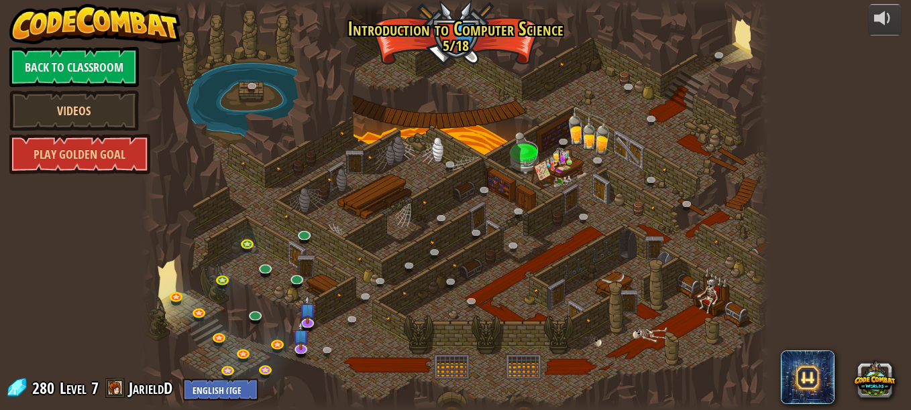
click at [561, 203] on div at bounding box center [456, 205] width 628 height 410
